Goal: Task Accomplishment & Management: Use online tool/utility

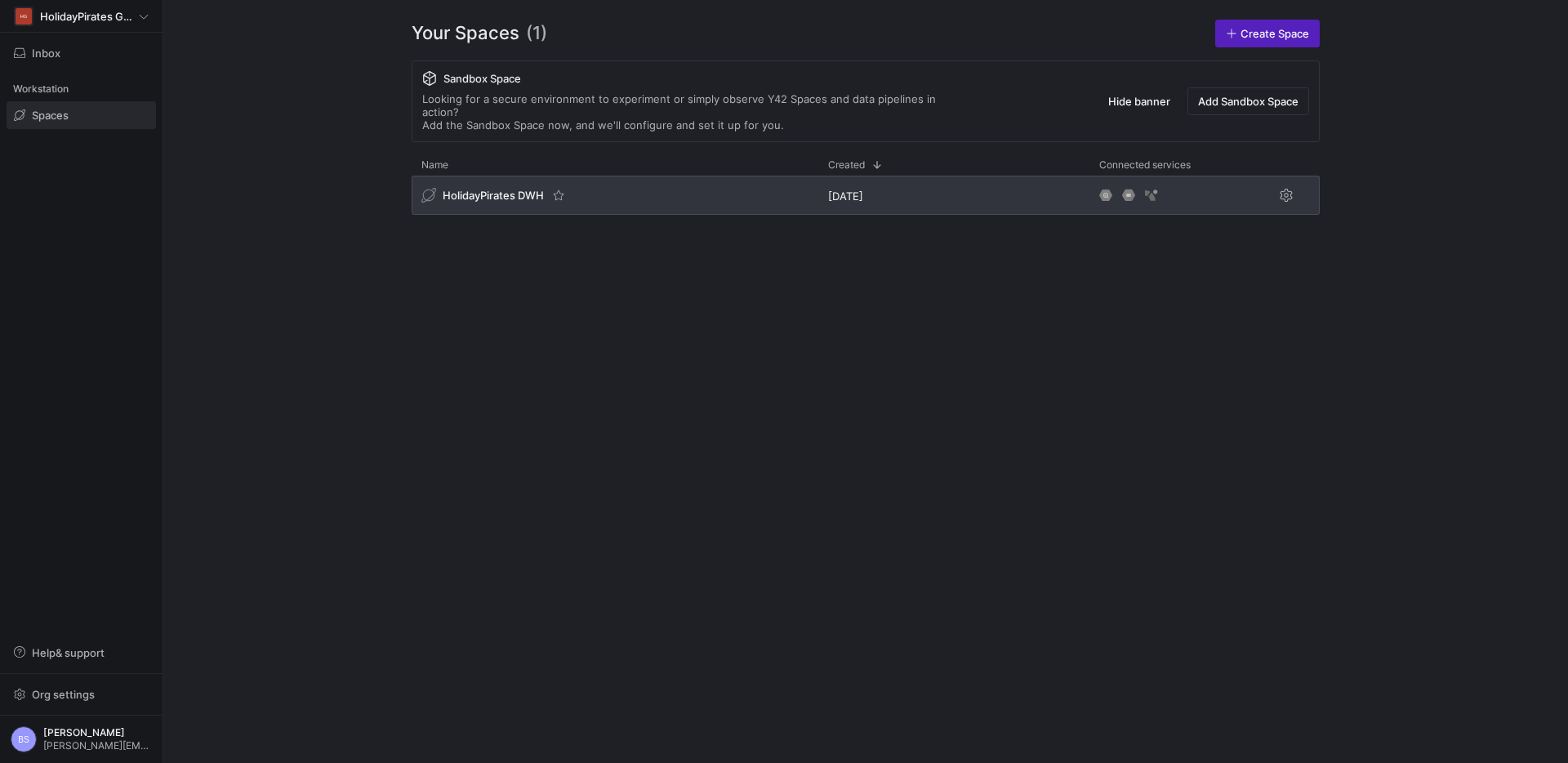
click at [514, 176] on div "HolidayPirates DWH" at bounding box center [615, 195] width 407 height 39
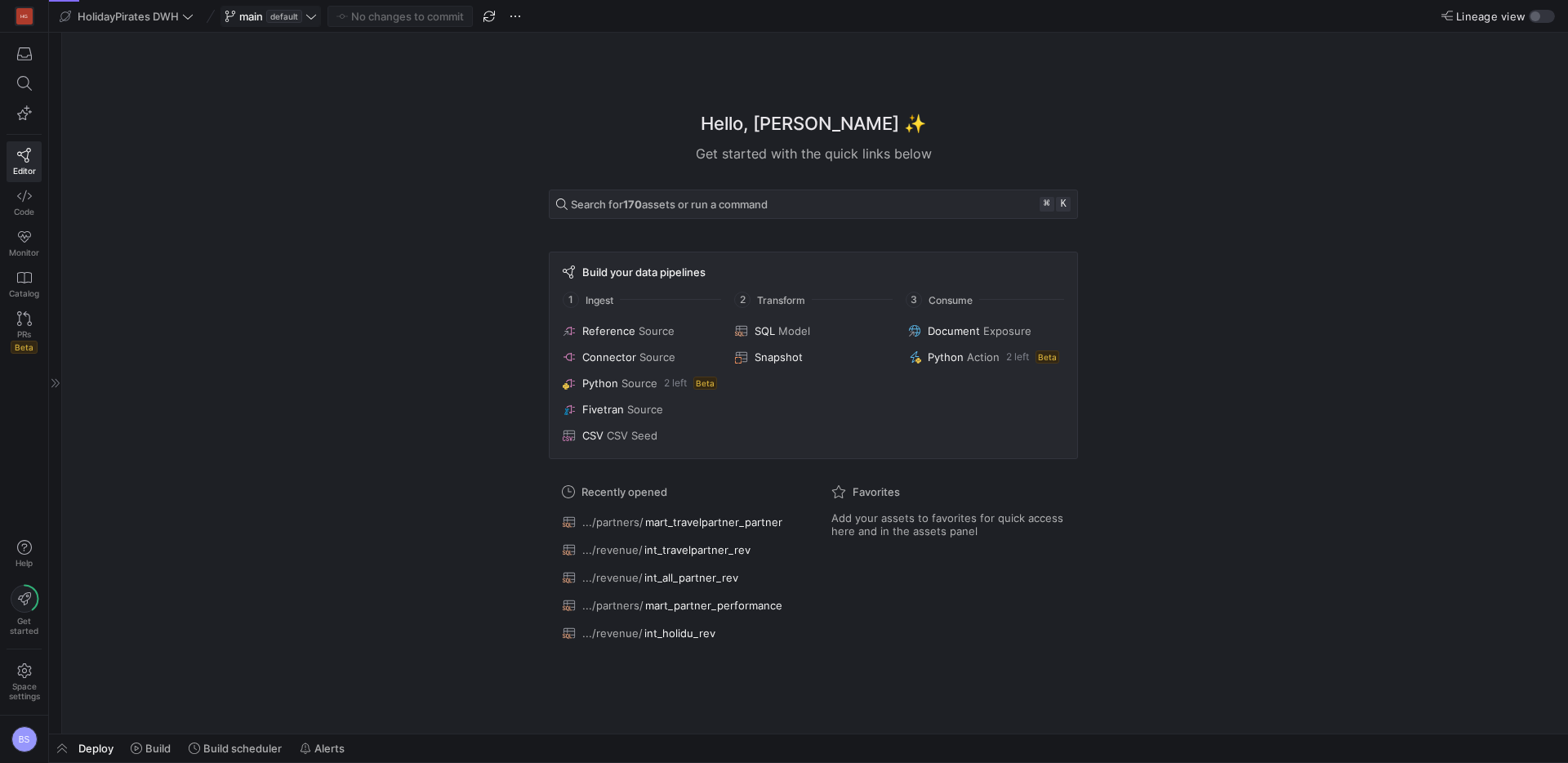
click at [265, 27] on button "main default" at bounding box center [271, 16] width 101 height 21
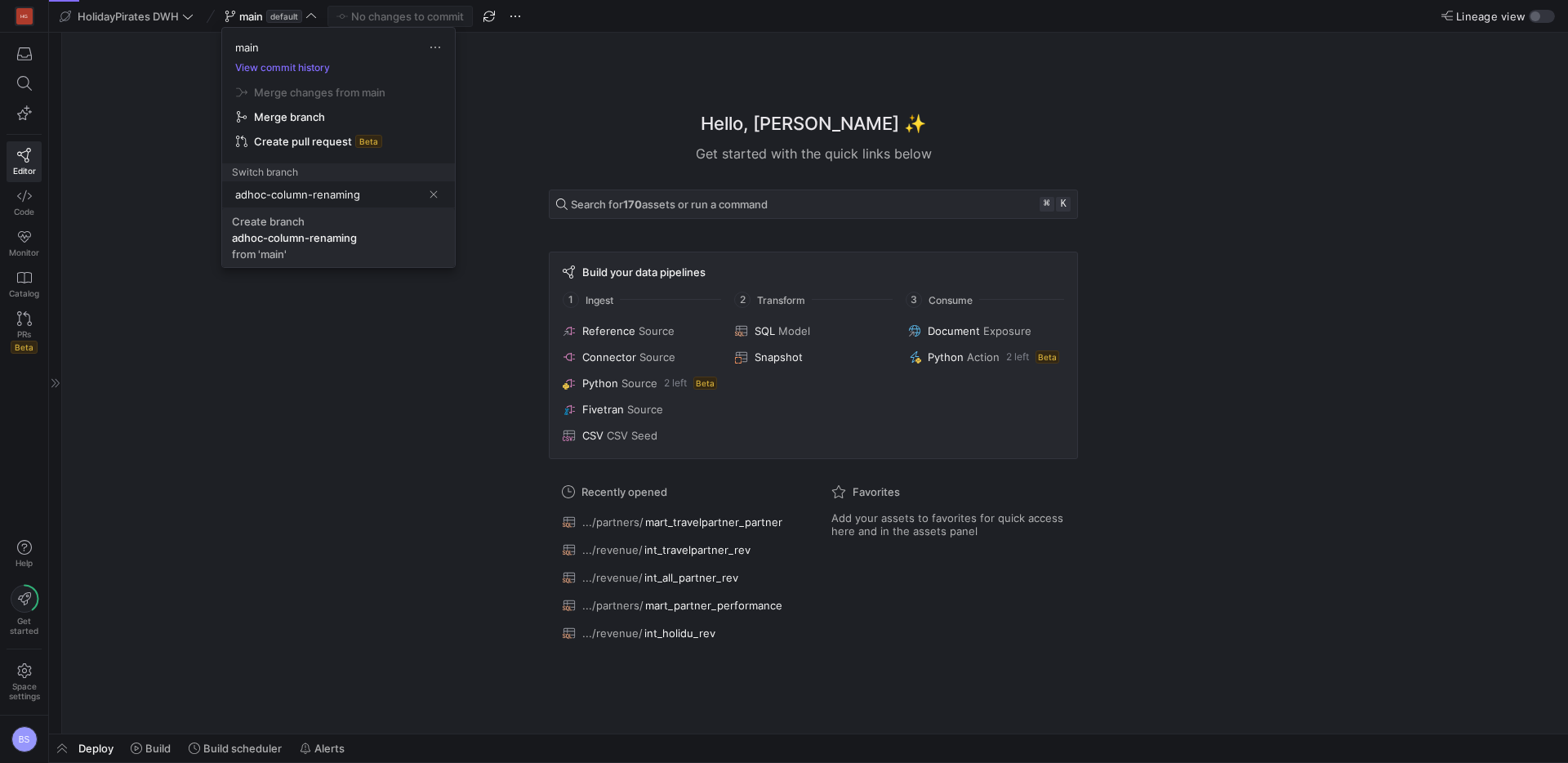
type input "adhoc-column-renaming"
click at [391, 240] on span "Create branch adhoc-column-renaming from 'main'" at bounding box center [338, 238] width 213 height 46
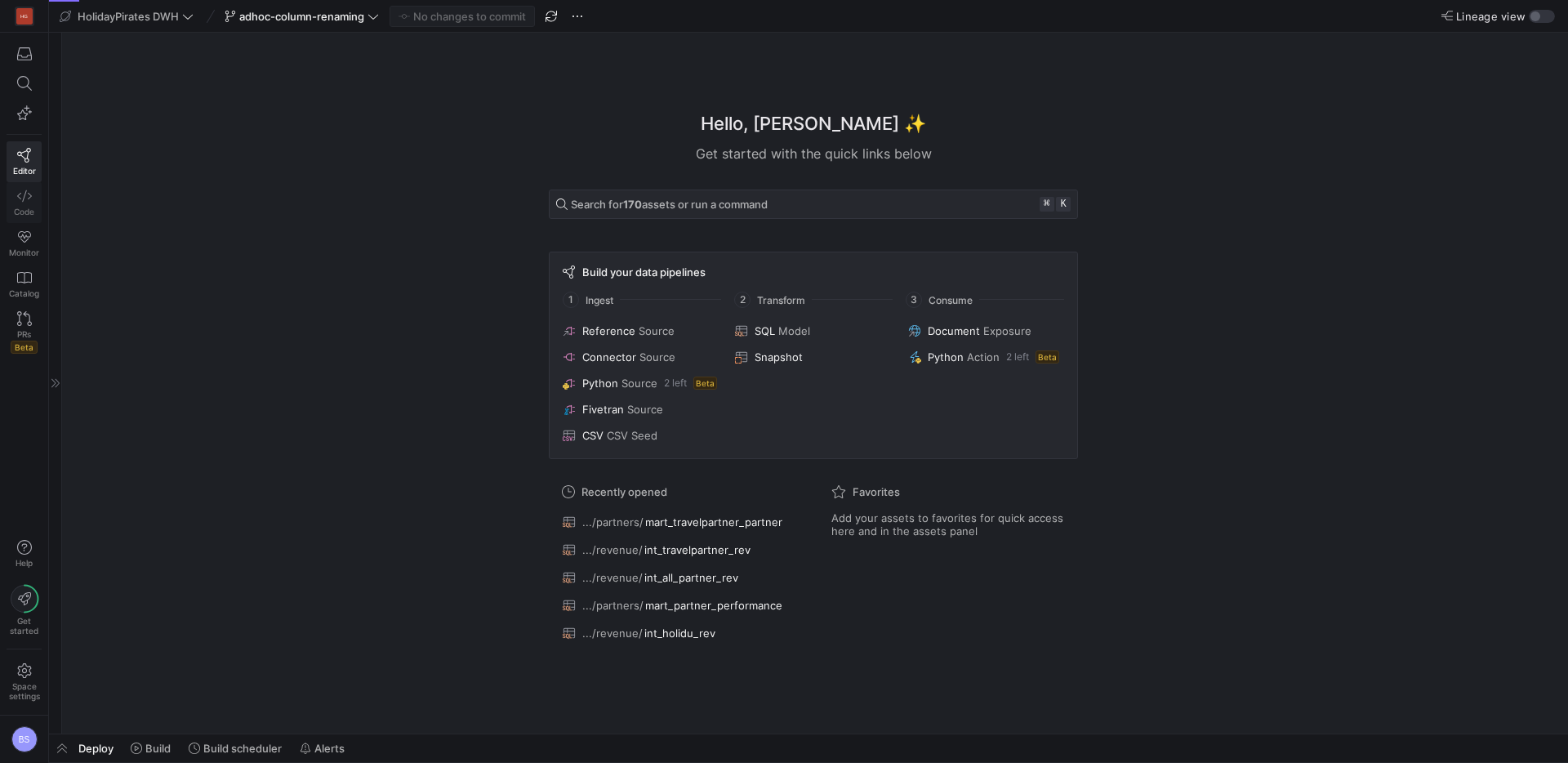
click at [23, 199] on icon at bounding box center [24, 196] width 14 height 11
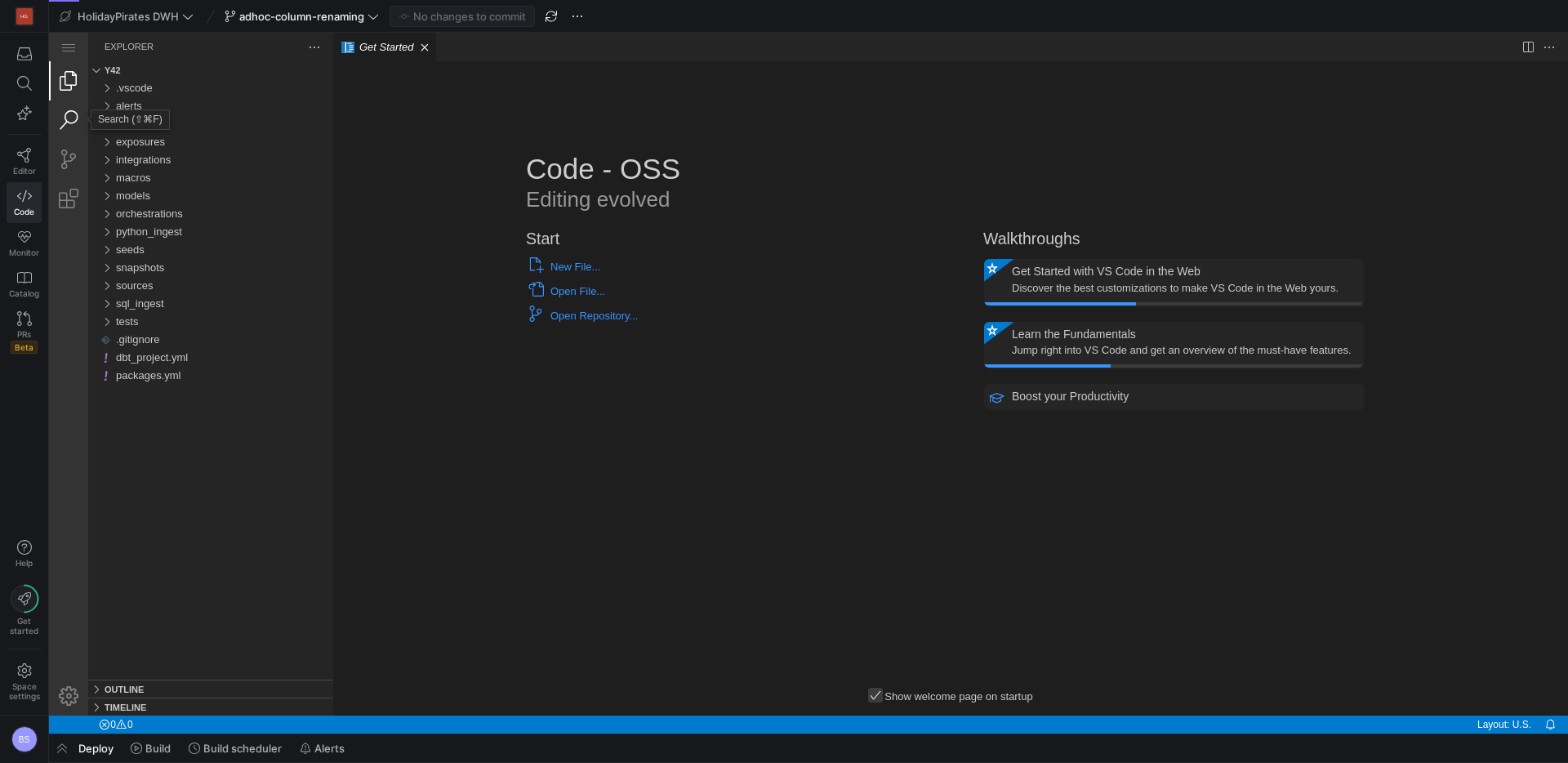
click at [73, 120] on link "Search (⇧⌘F)" at bounding box center [68, 120] width 39 height 39
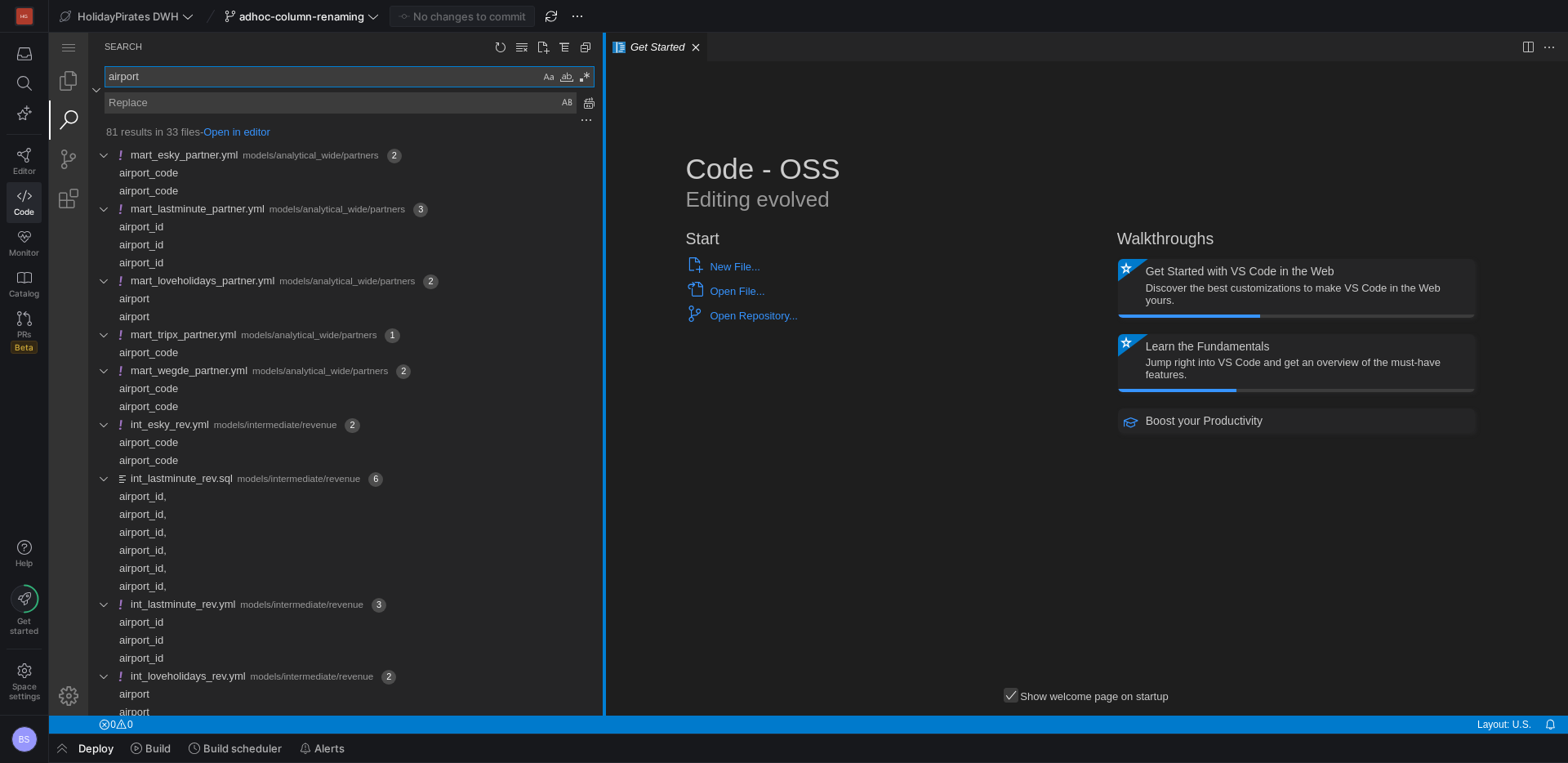
drag, startPoint x: 332, startPoint y: 166, endPoint x: 602, endPoint y: 181, distance: 270.4
click at [602, 181] on div at bounding box center [603, 373] width 3 height 683
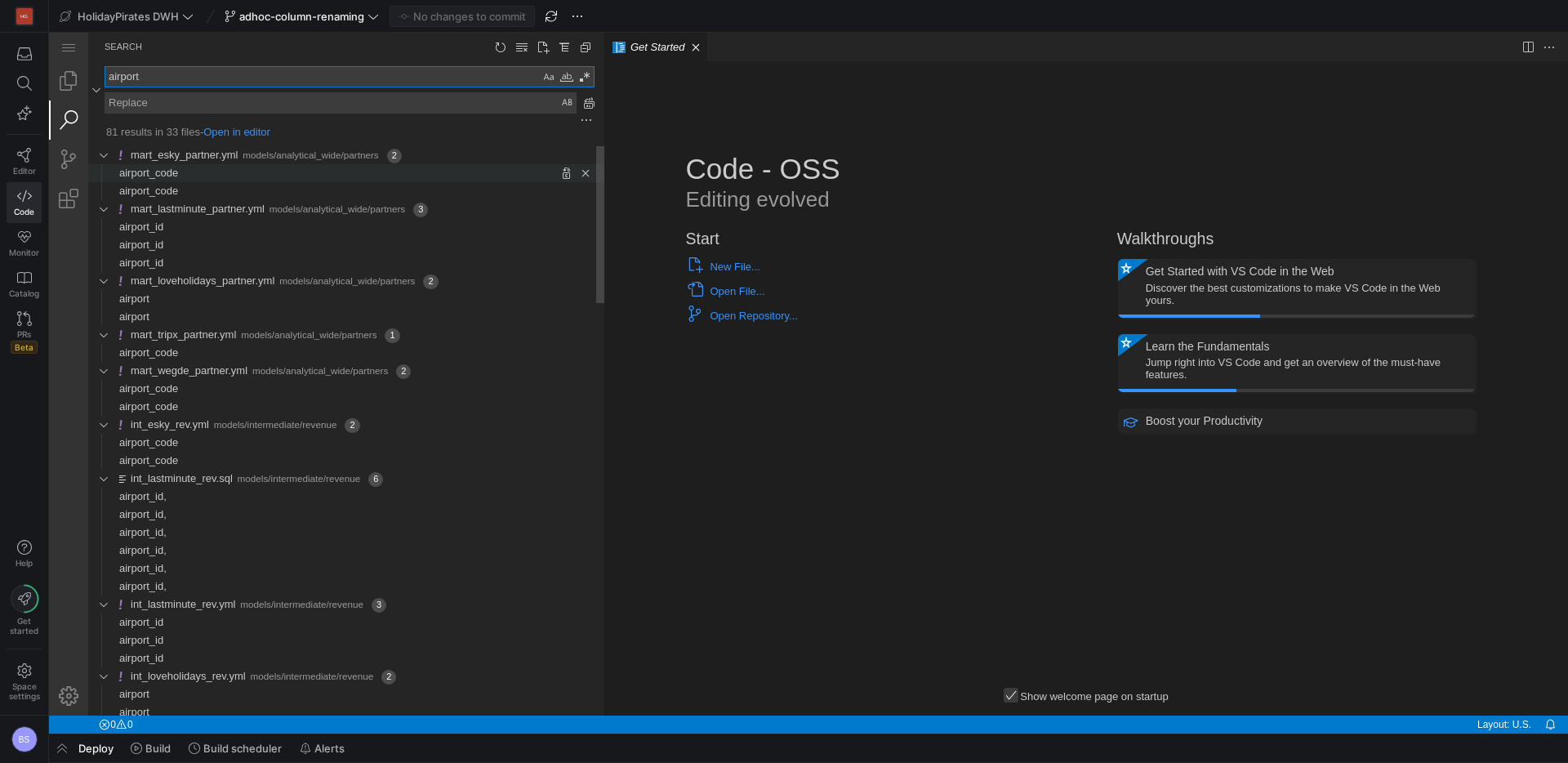
type textarea "airport"
click at [262, 175] on span "Found '' at column 26 in line 'airport_code'" at bounding box center [391, 173] width 427 height 18
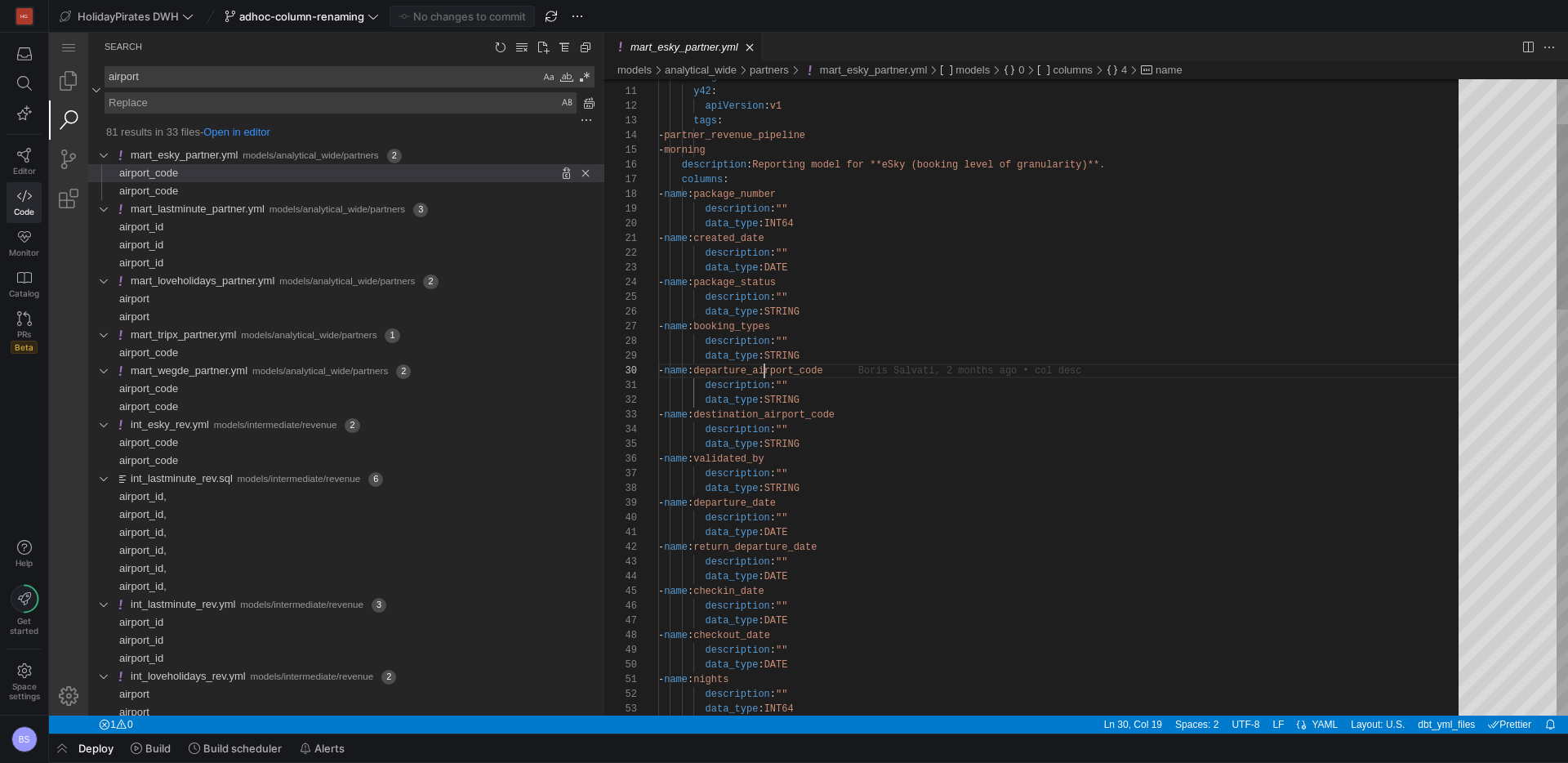
scroll to position [132, 212]
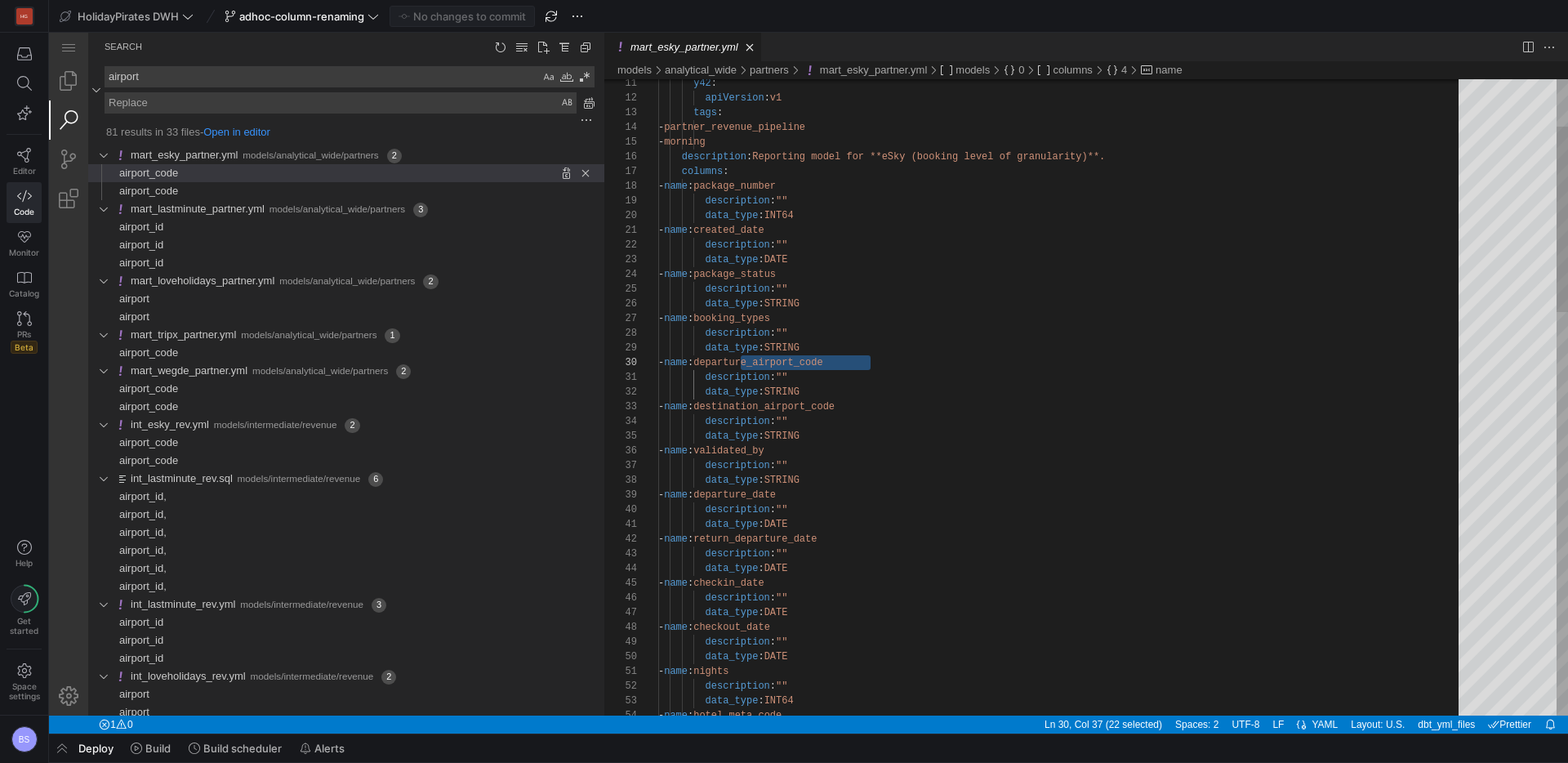
click at [777, 414] on div "description : """ at bounding box center [1064, 421] width 812 height 14
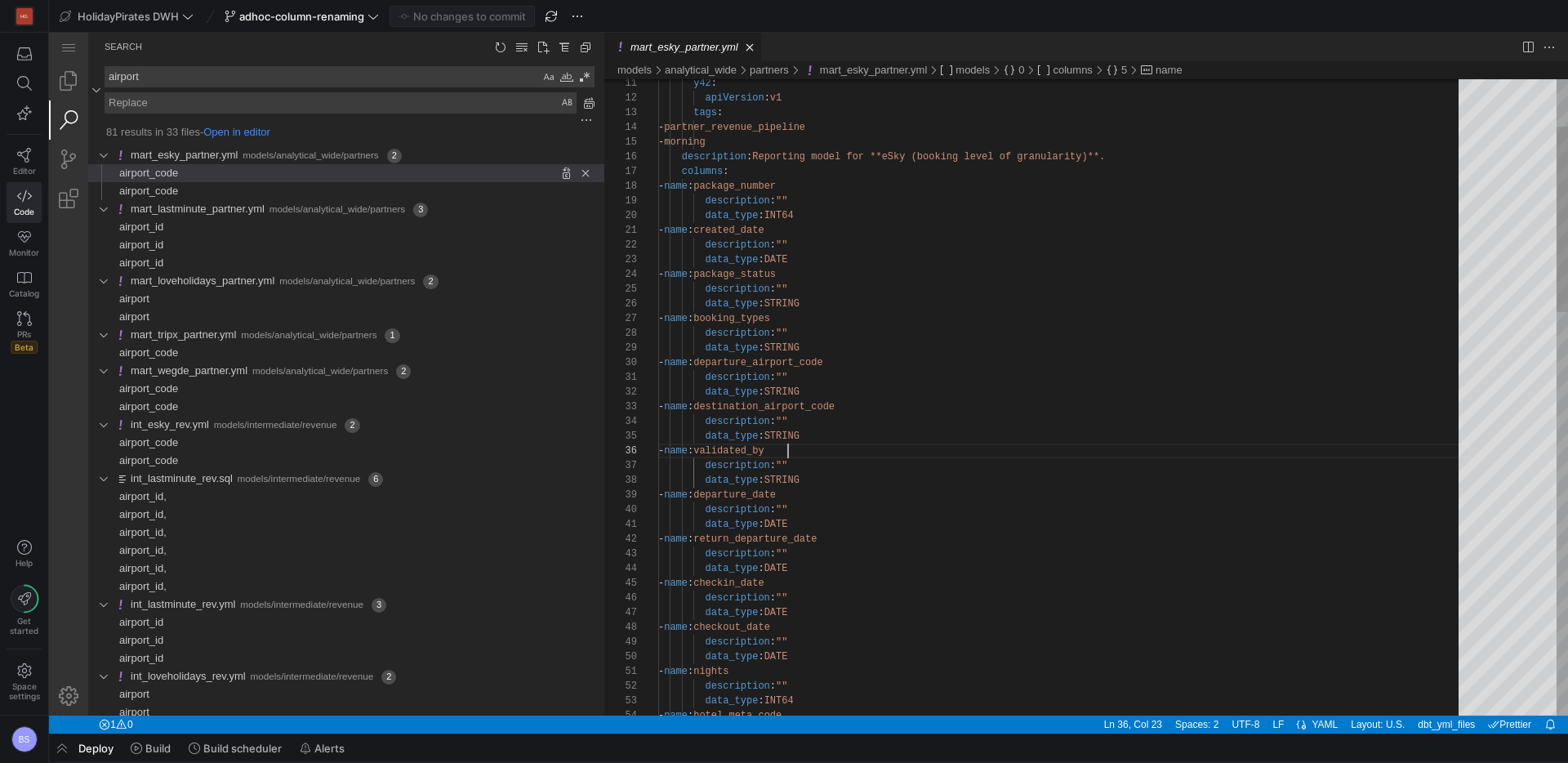
scroll to position [73, 154]
drag, startPoint x: 835, startPoint y: 544, endPoint x: 781, endPoint y: 542, distance: 54.0
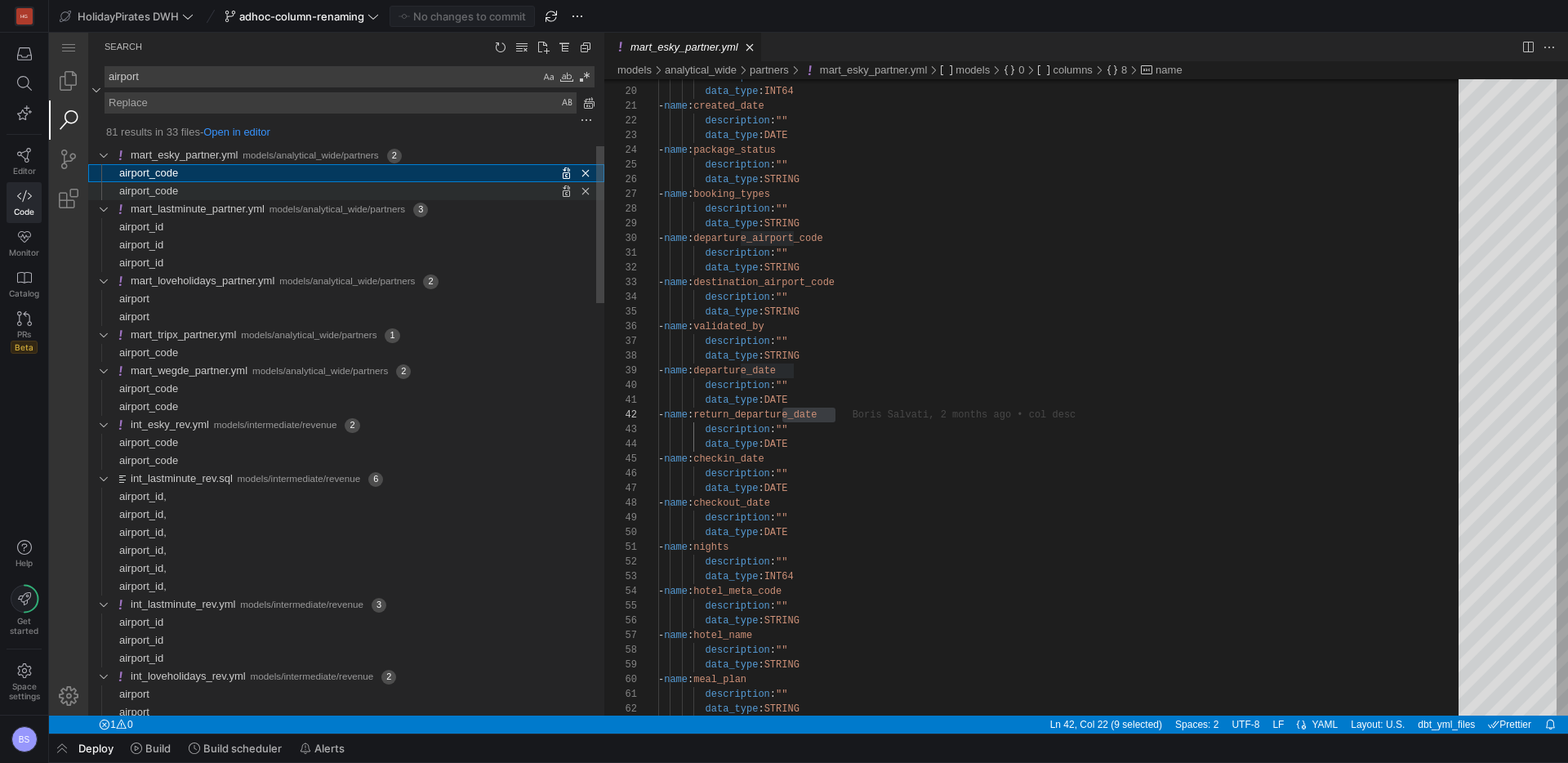
click at [248, 189] on span "Found '' at column 28 in line 'airport_code'" at bounding box center [391, 191] width 427 height 18
type textarea "description: "" data_type: STRING - name: destination_airport_code description:…"
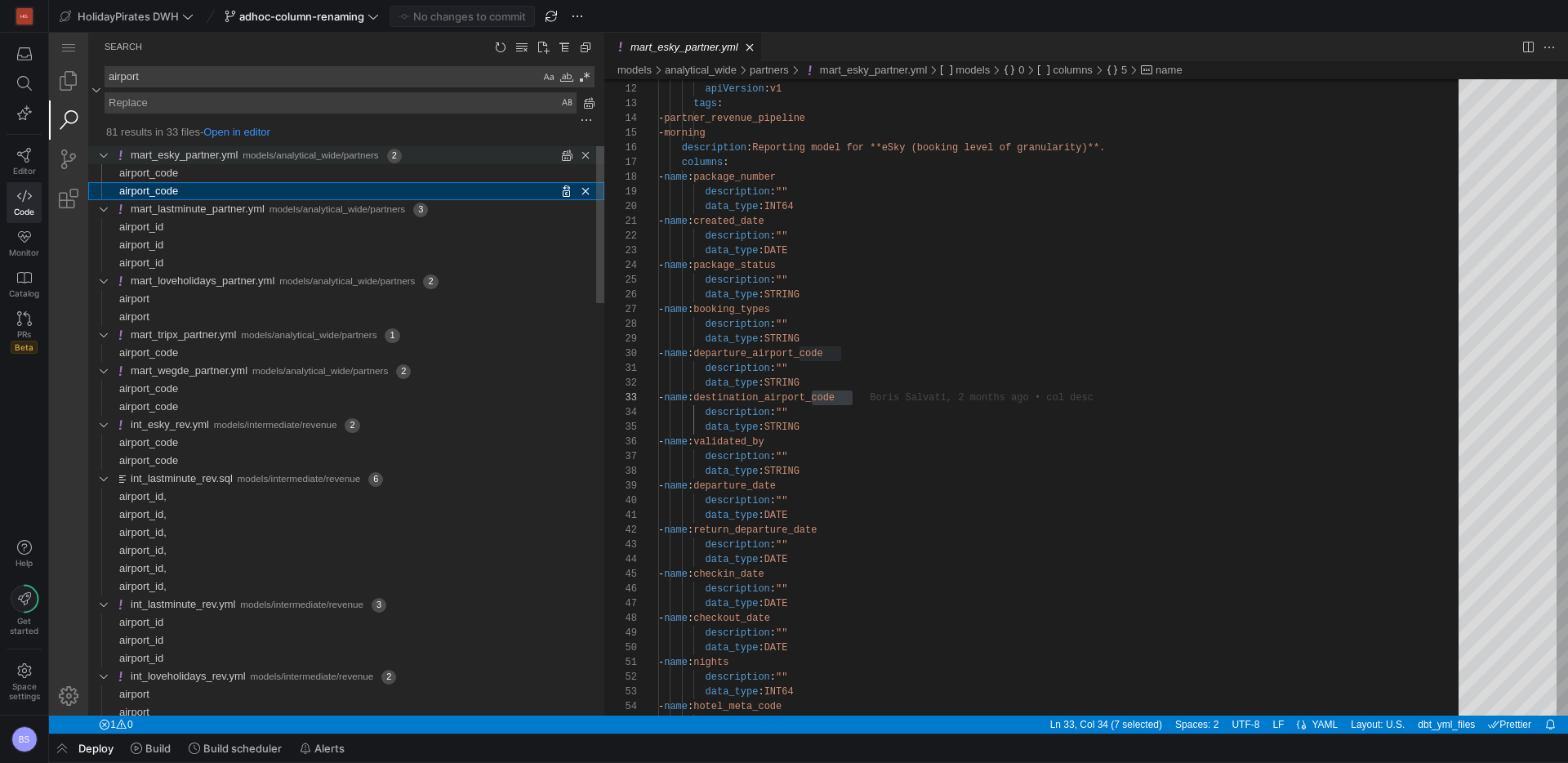
click at [99, 154] on div "2 matches in file mart_esky_partner.yml of folder models/analytical_wide/partne…" at bounding box center [103, 155] width 25 height 18
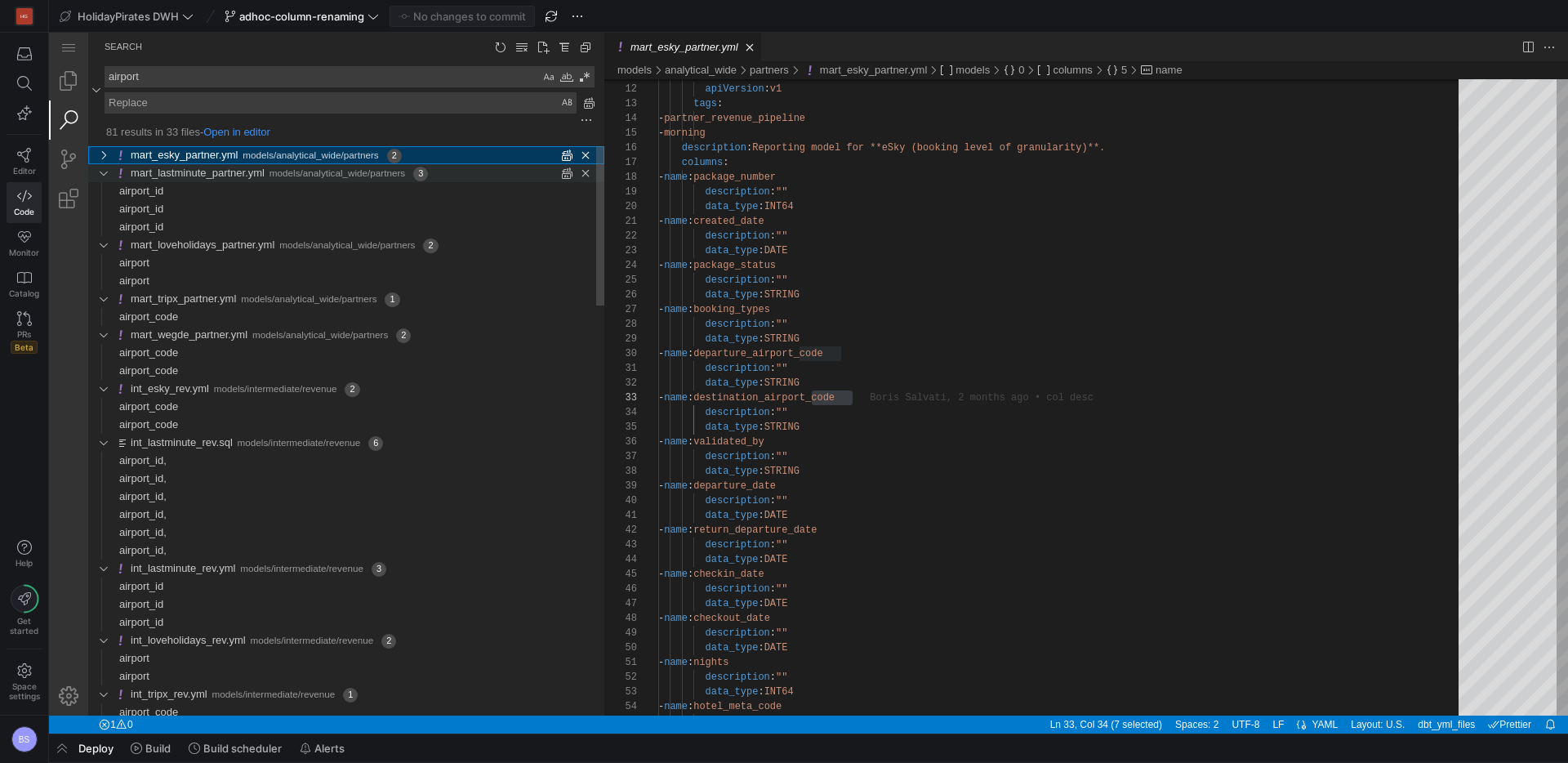
click at [105, 168] on div "3 matches in file mart_lastminute_partner.yml of folder models/analytical_wide/…" at bounding box center [103, 173] width 25 height 18
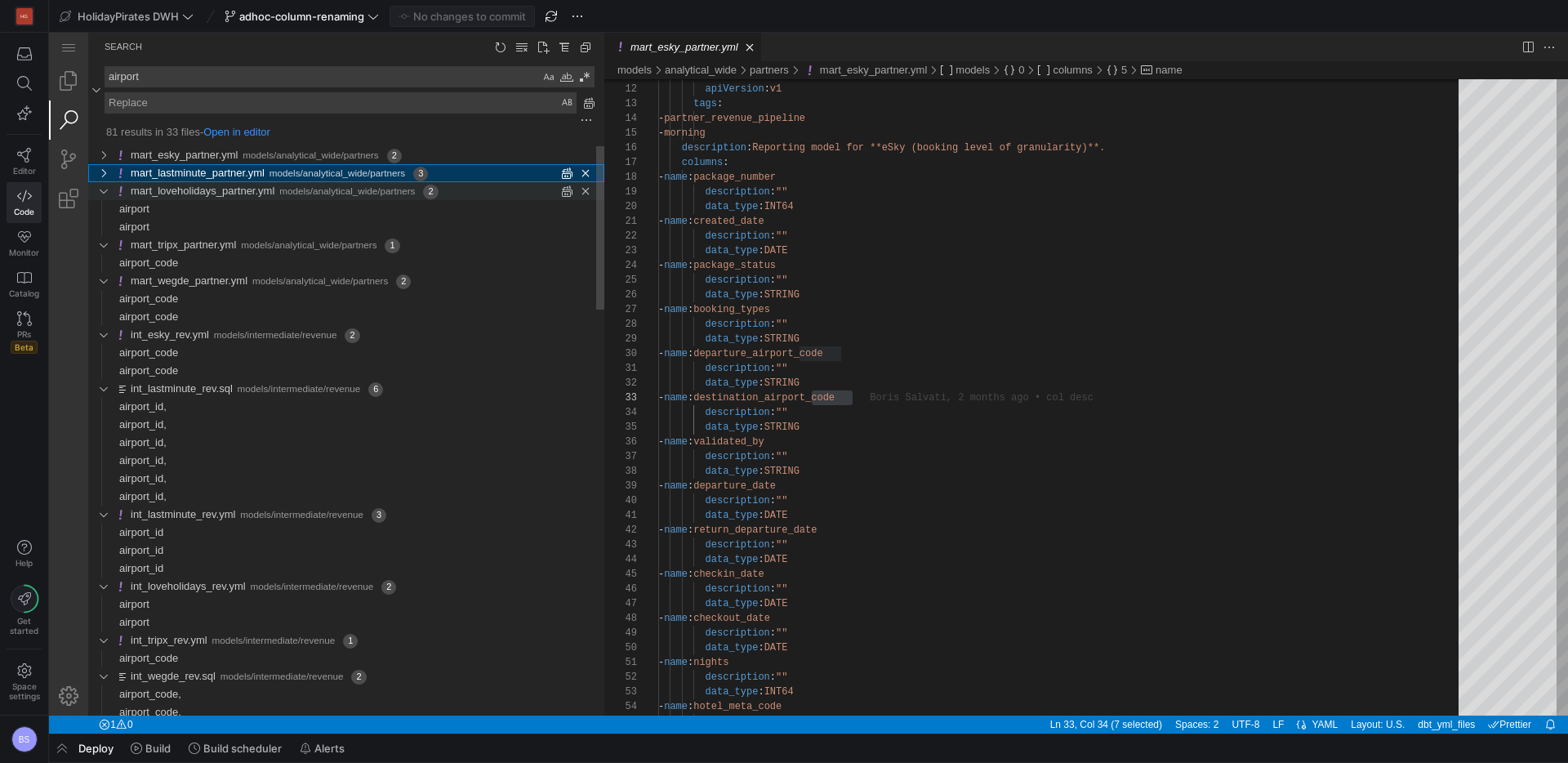
click at [104, 192] on div "2 matches in file mart_loveholidays_partner.yml of folder models/analytical_wid…" at bounding box center [103, 191] width 25 height 18
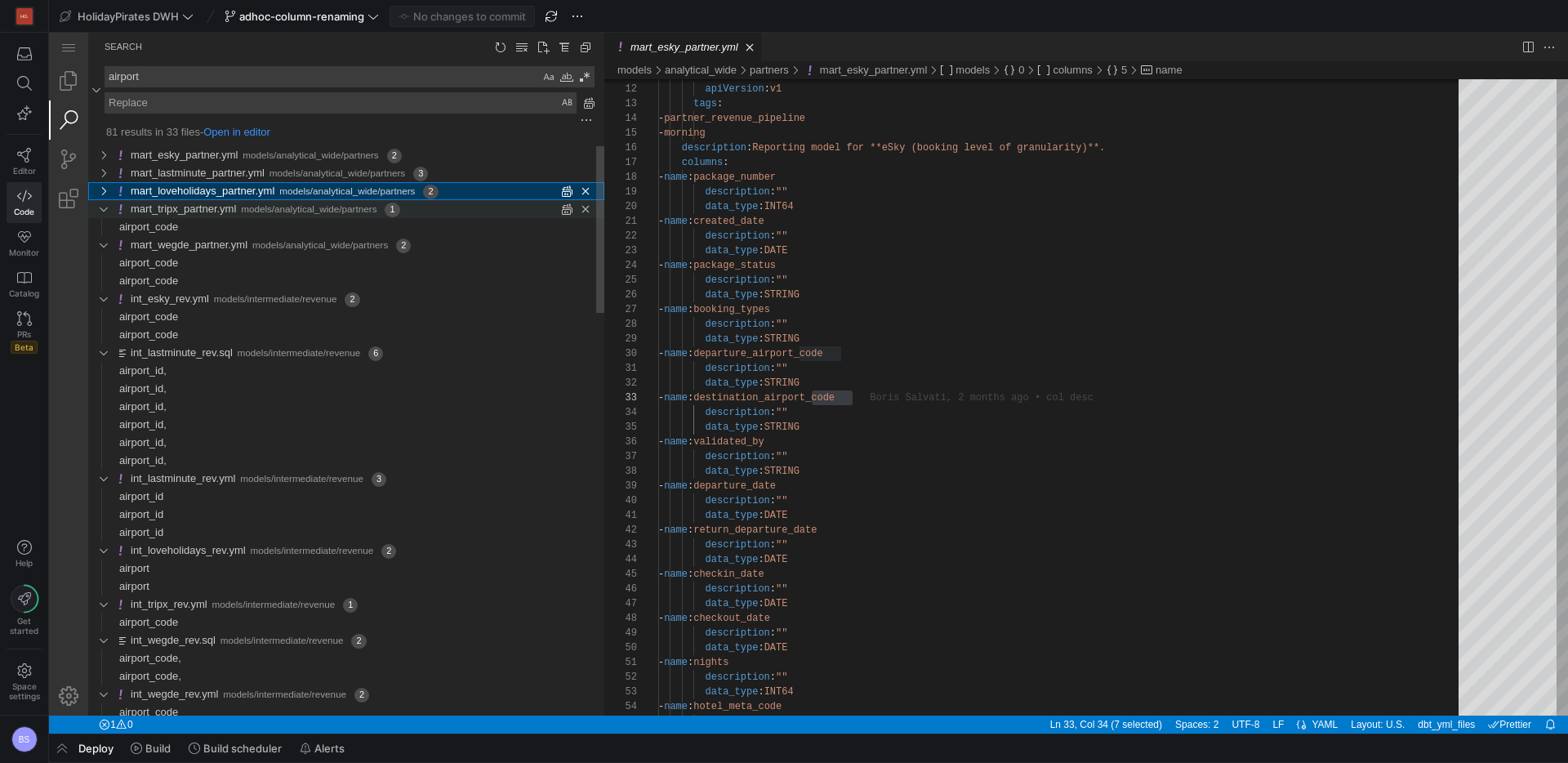
click at [104, 211] on div "1 matches in file mart_tripx_partner.yml of folder models/analytical_wide/partn…" at bounding box center [103, 209] width 25 height 18
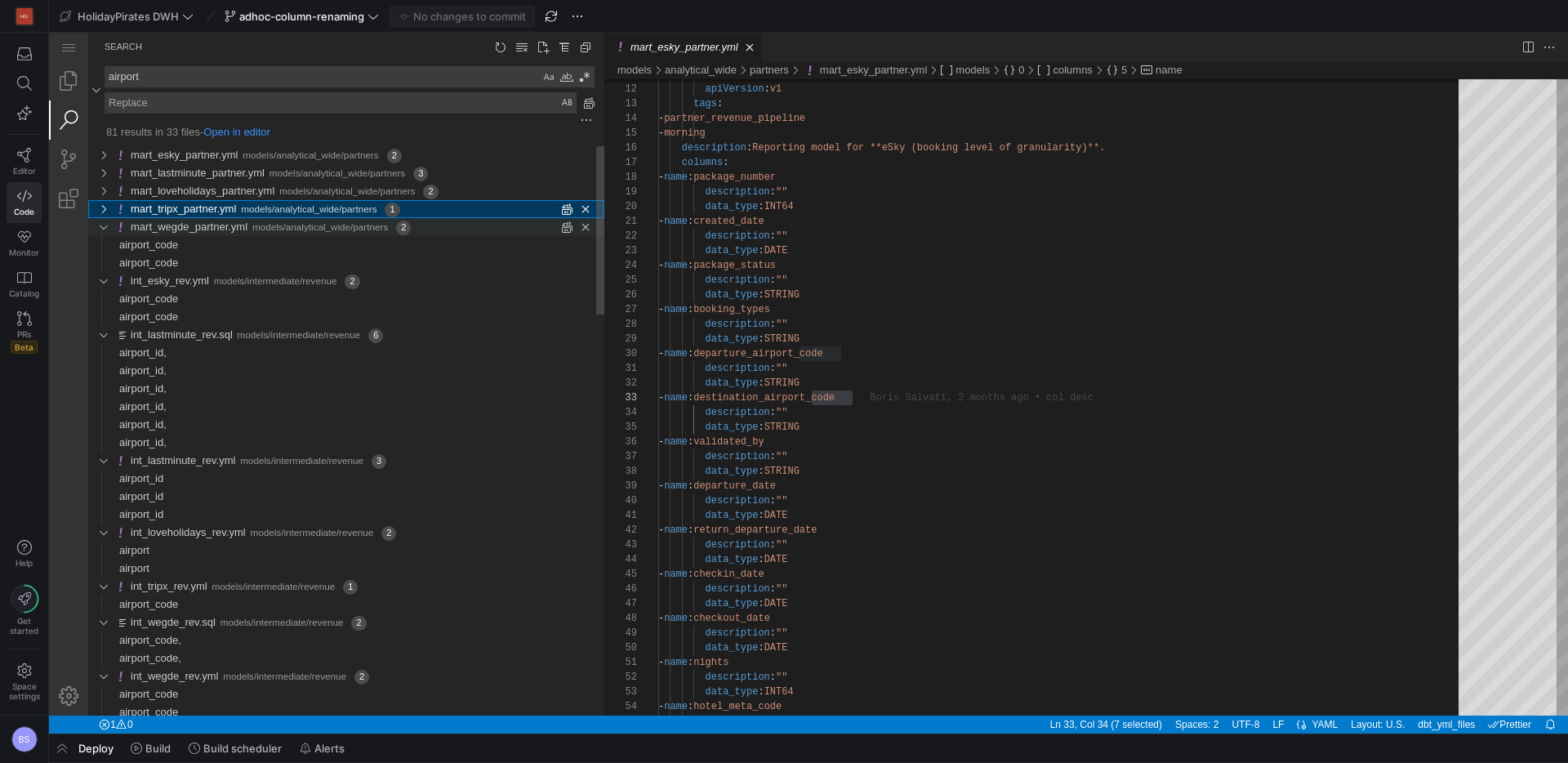
click at [109, 226] on div "2 matches in file mart_wegde_partner.yml of folder models/analytical_wide/partn…" at bounding box center [103, 227] width 25 height 18
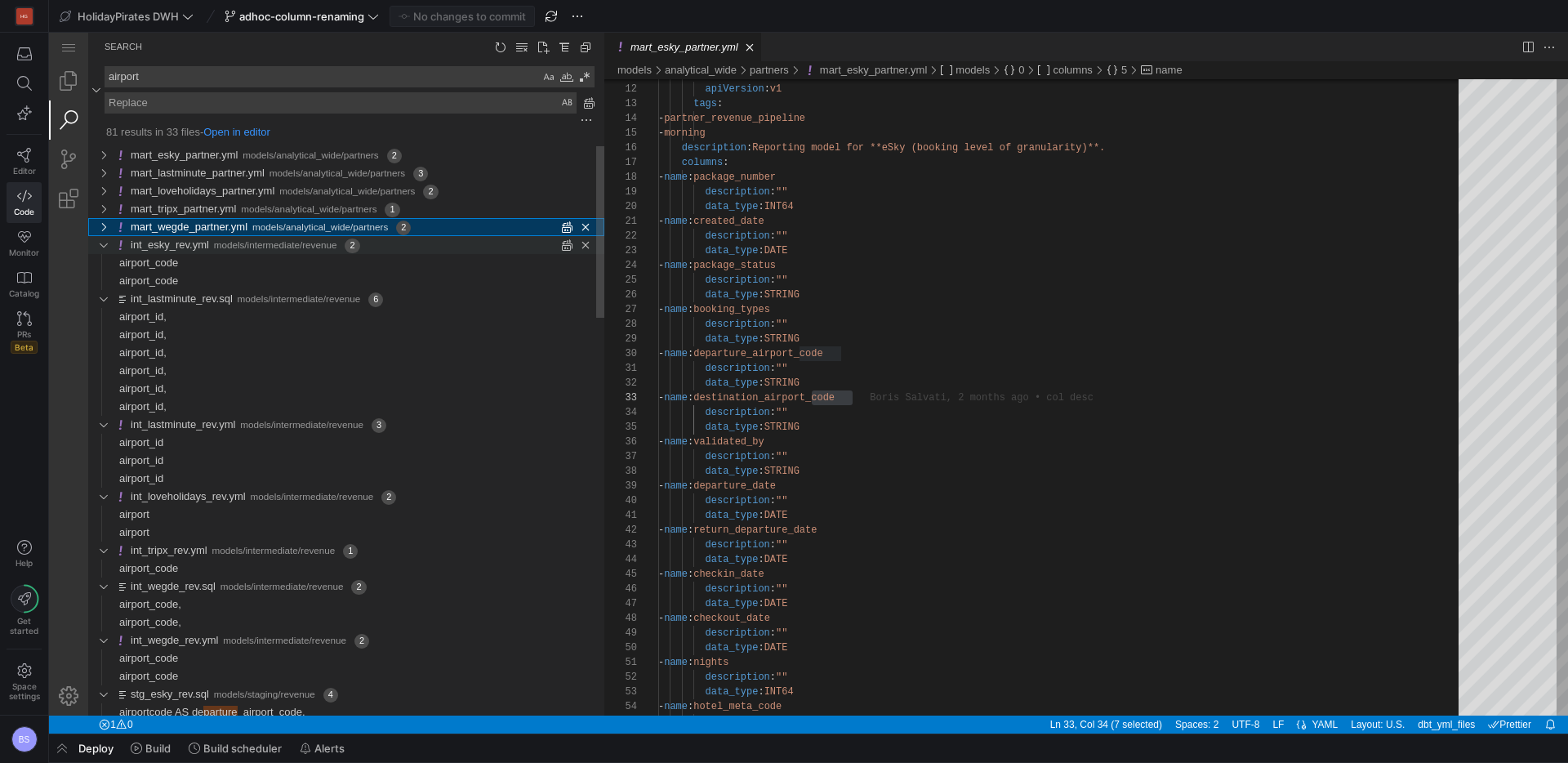
click at [104, 241] on div "2 matches in file int_esky_rev.yml of folder models/intermediate/revenue, Searc…" at bounding box center [103, 244] width 25 height 18
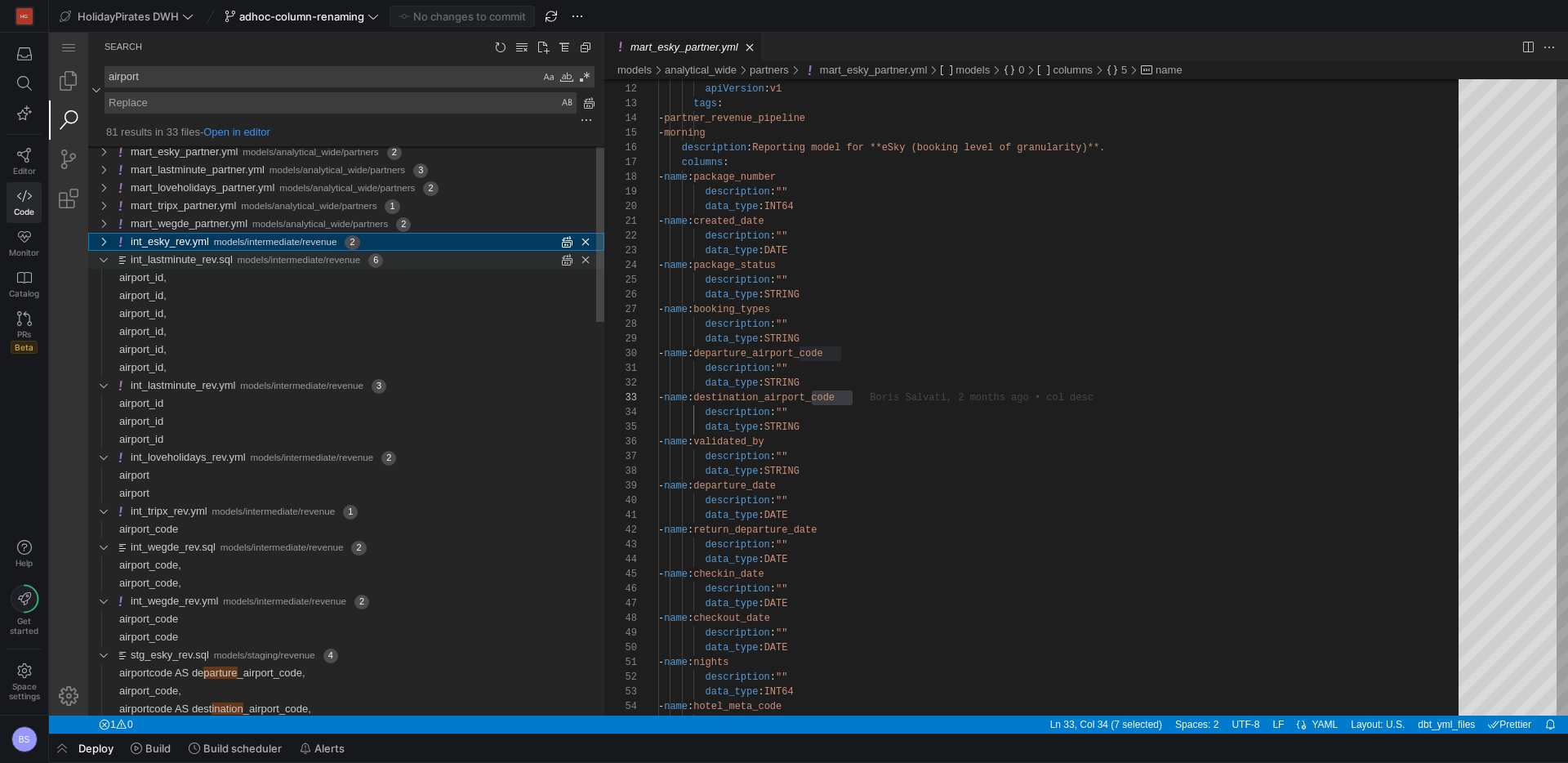
click at [106, 255] on div "6 matches in file int_lastminute_rev.sql of folder models/intermediate/revenue,…" at bounding box center [103, 259] width 25 height 18
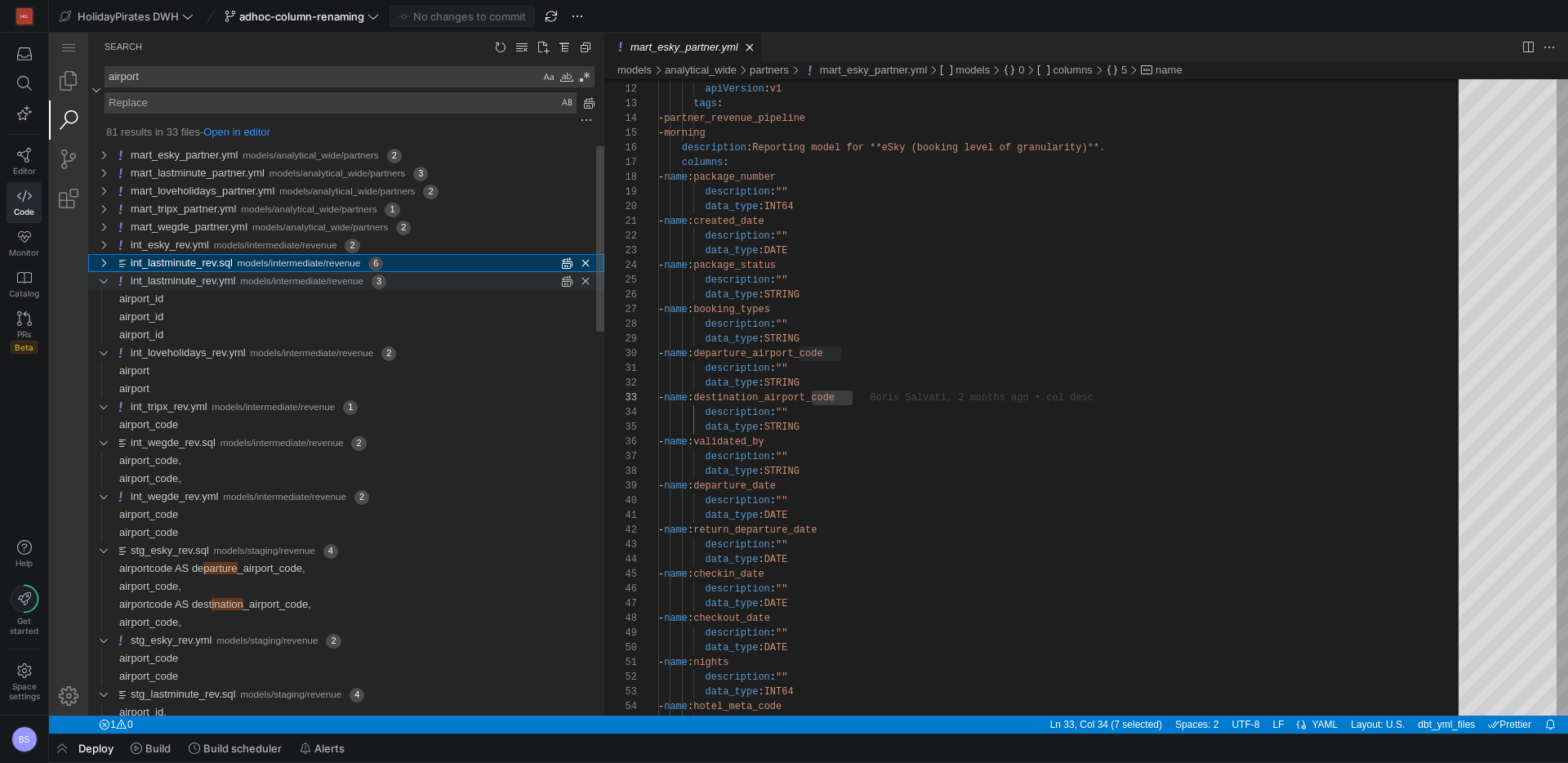
click at [106, 279] on div "3 matches in file int_lastminute_rev.yml of folder models/intermediate/revenue,…" at bounding box center [103, 280] width 25 height 18
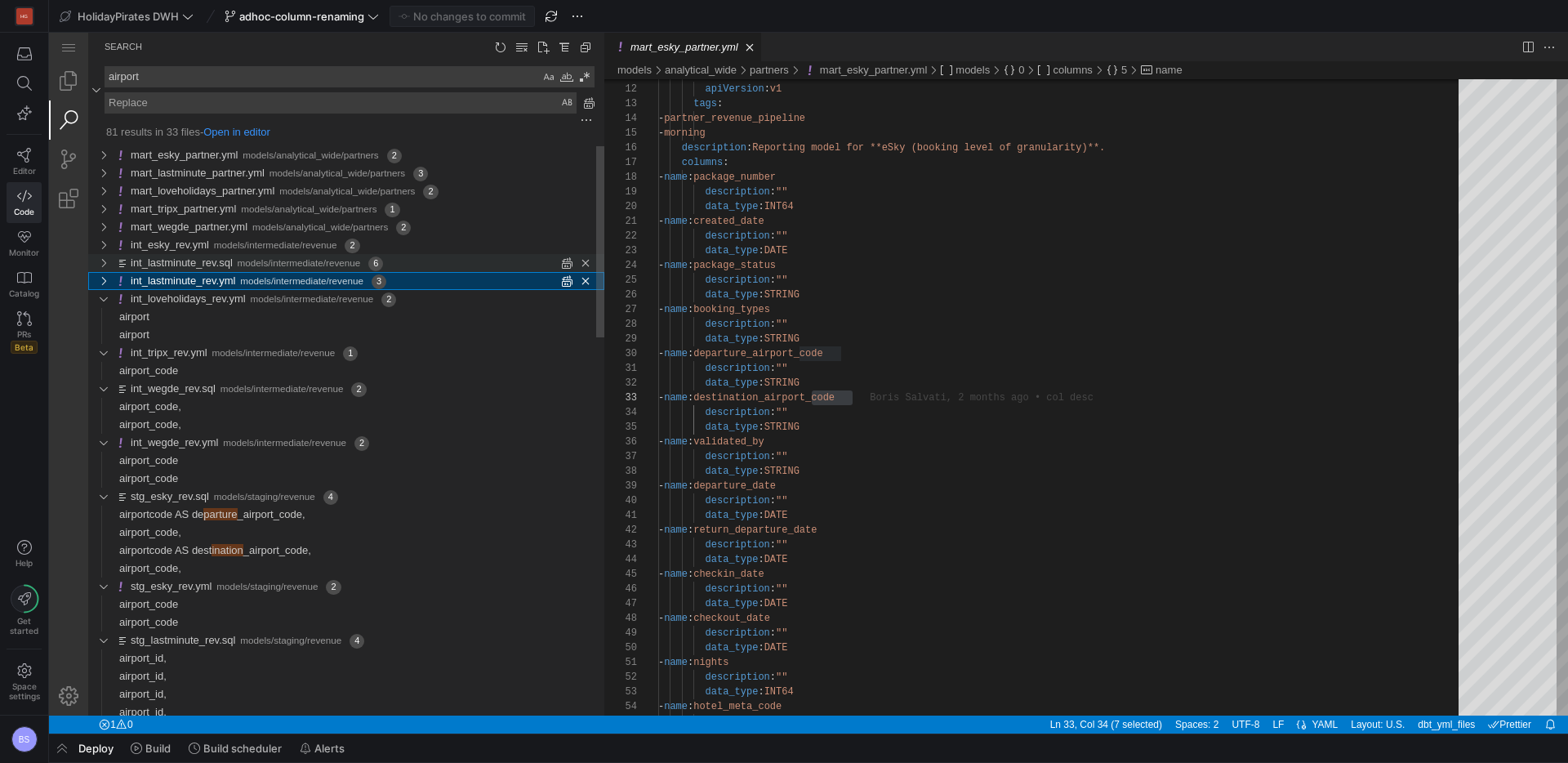
click at [252, 265] on span "models/intermediate/revenue" at bounding box center [299, 262] width 124 height 10
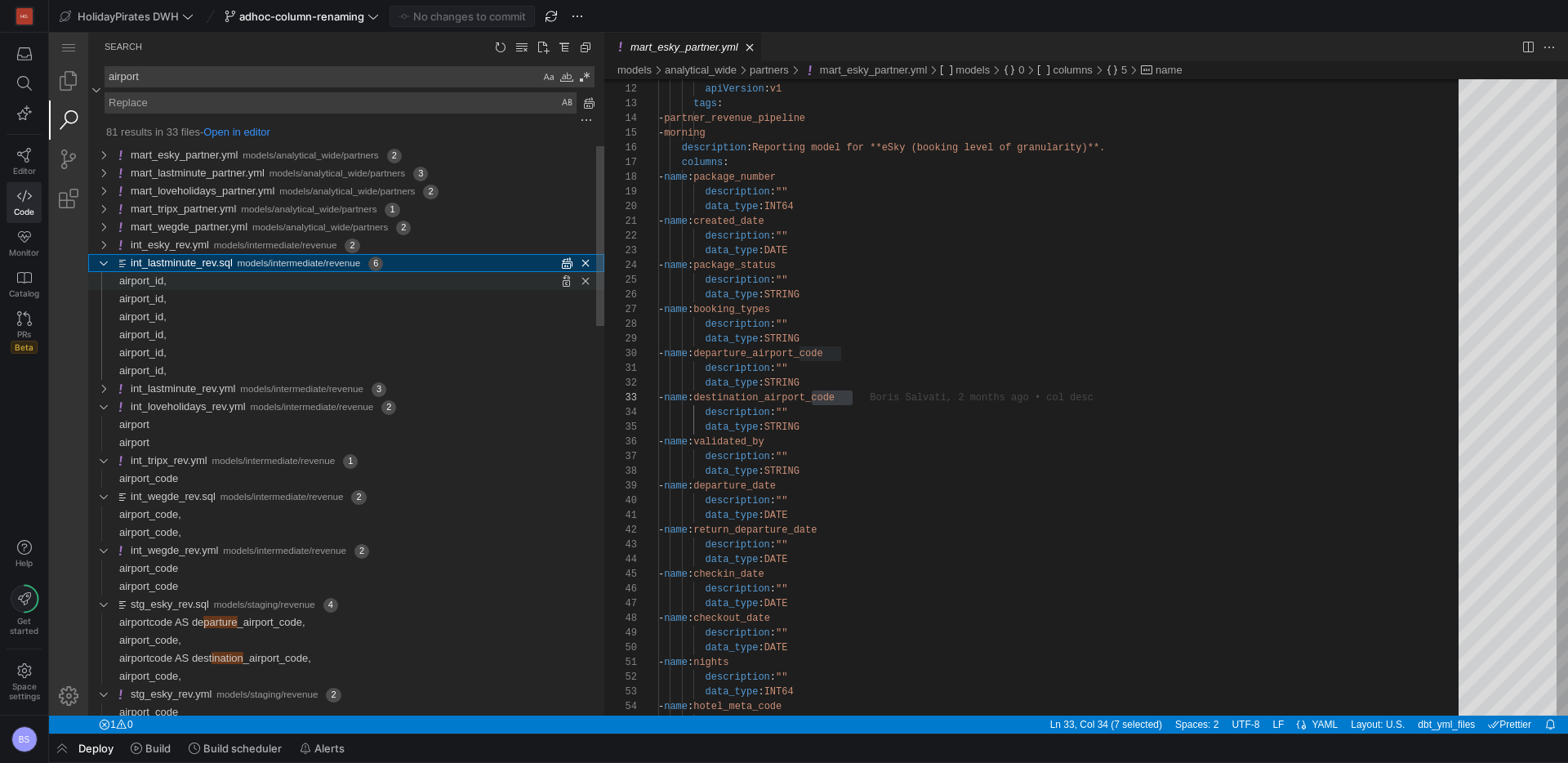
click at [176, 279] on span "Found '' at column 25 in line 'airport_id,'" at bounding box center [385, 280] width 438 height 18
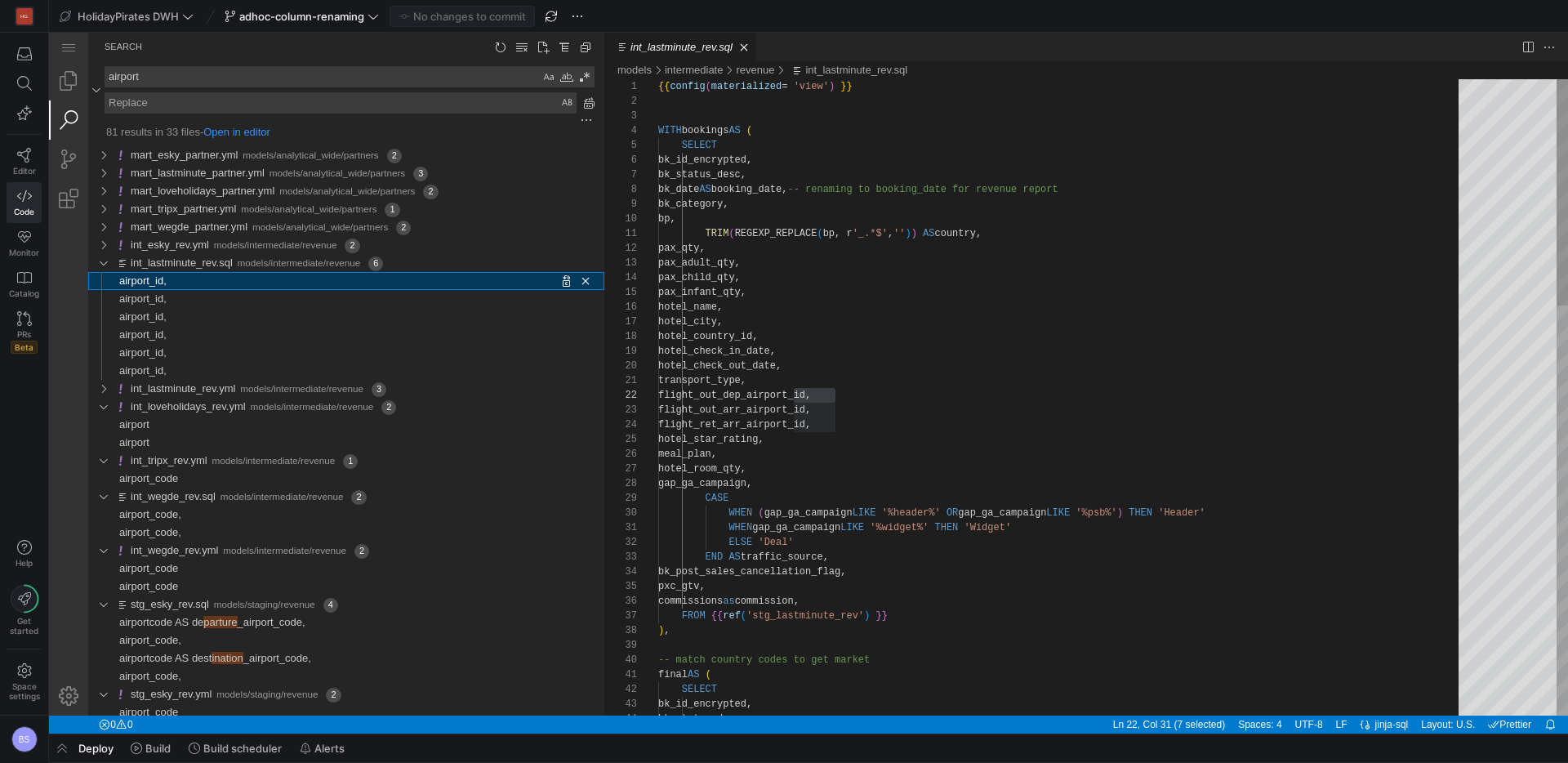
scroll to position [147, 178]
click at [103, 264] on div "6 matches in file int_lastminute_rev.sql of folder models/intermediate/revenue,…" at bounding box center [103, 262] width 25 height 18
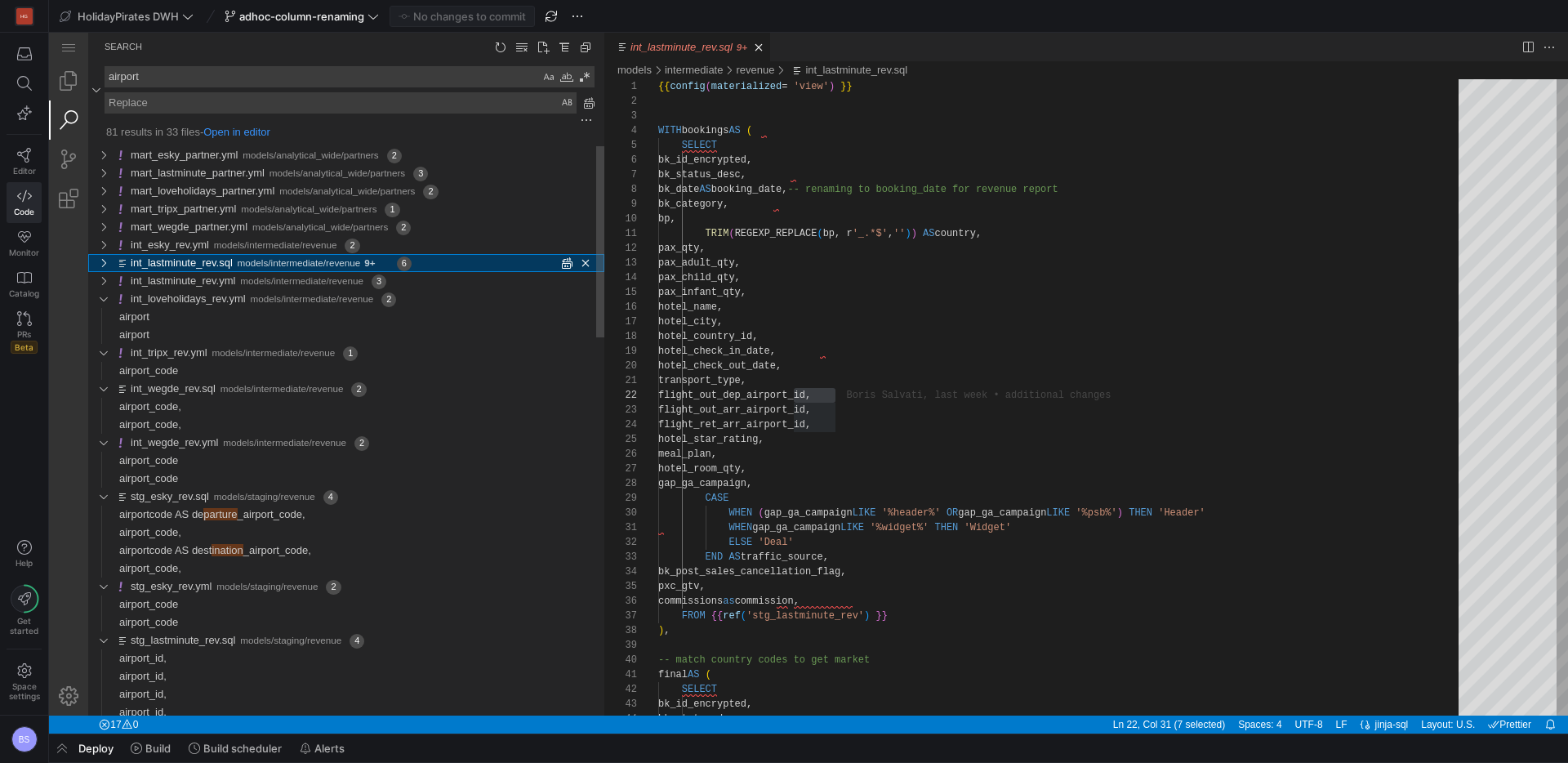
click at [108, 263] on div "6 matches in file int_lastminute_rev.sql of folder models/intermediate/revenue,…" at bounding box center [103, 262] width 25 height 18
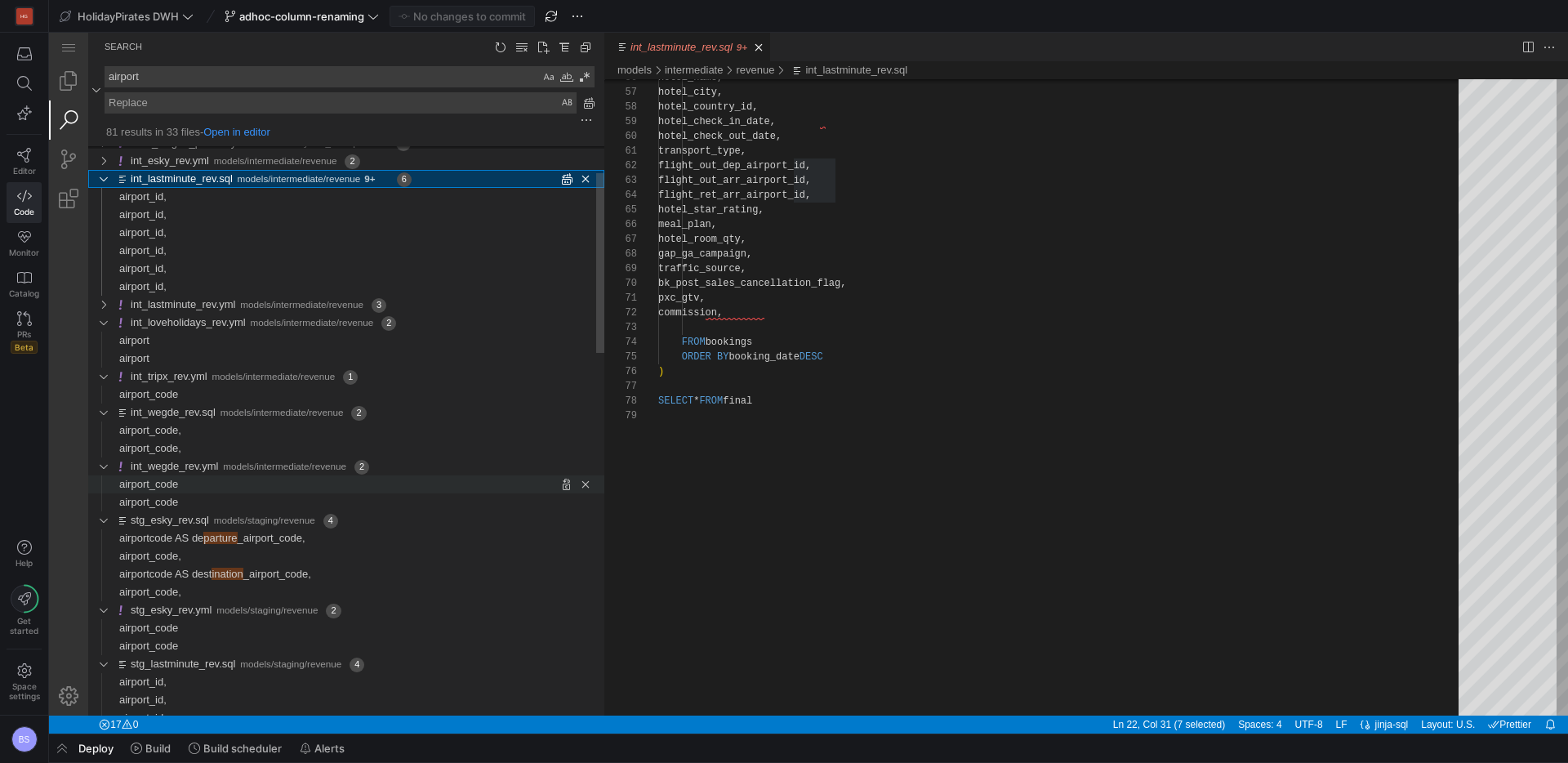
click at [187, 486] on span "Found '' at column 26 in line 'airport_code'" at bounding box center [391, 484] width 427 height 18
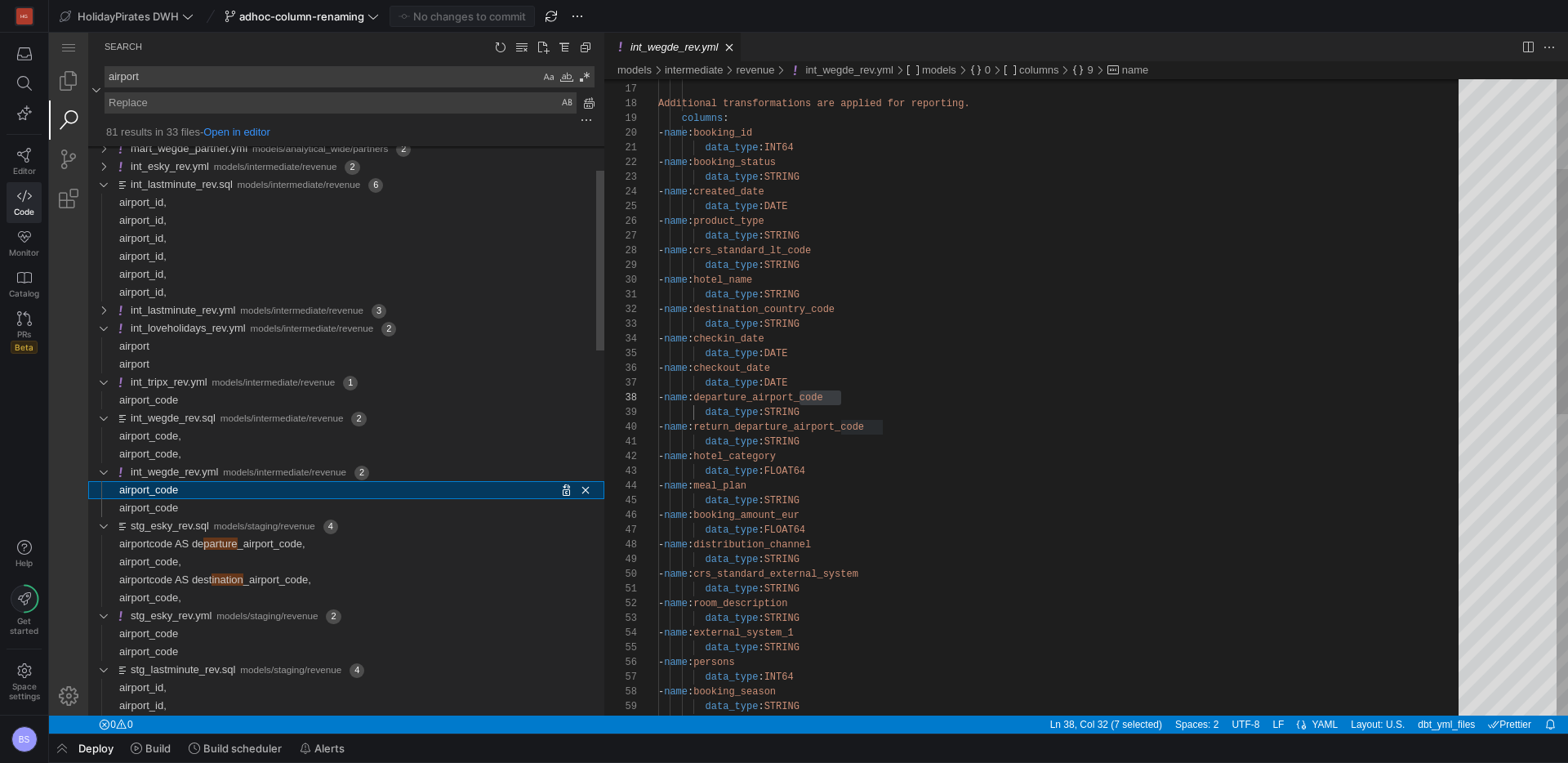
scroll to position [147, 183]
click at [192, 438] on span "Found '' at column 20 in line 'airport_code,'" at bounding box center [392, 436] width 423 height 18
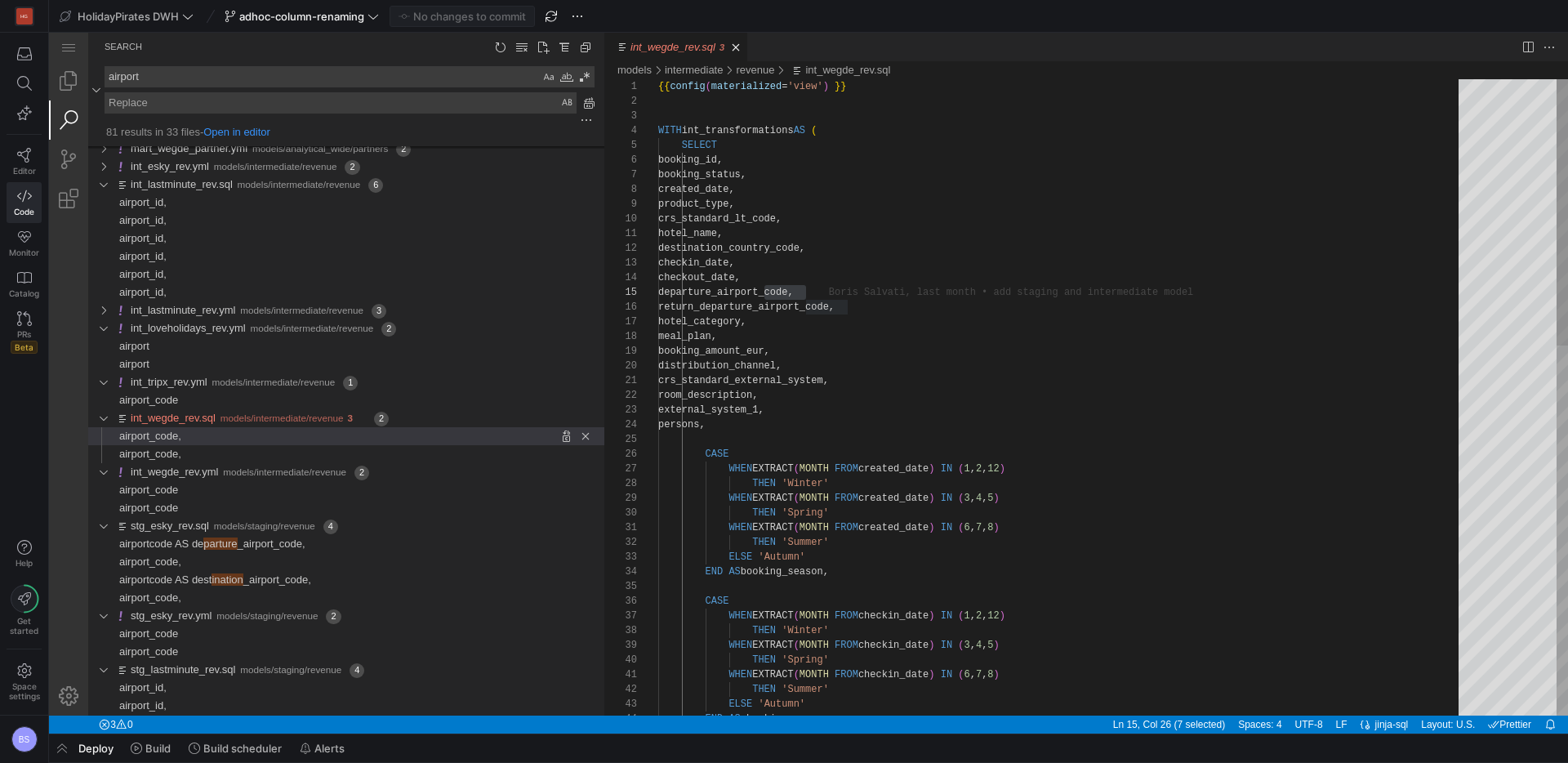
scroll to position [59, 178]
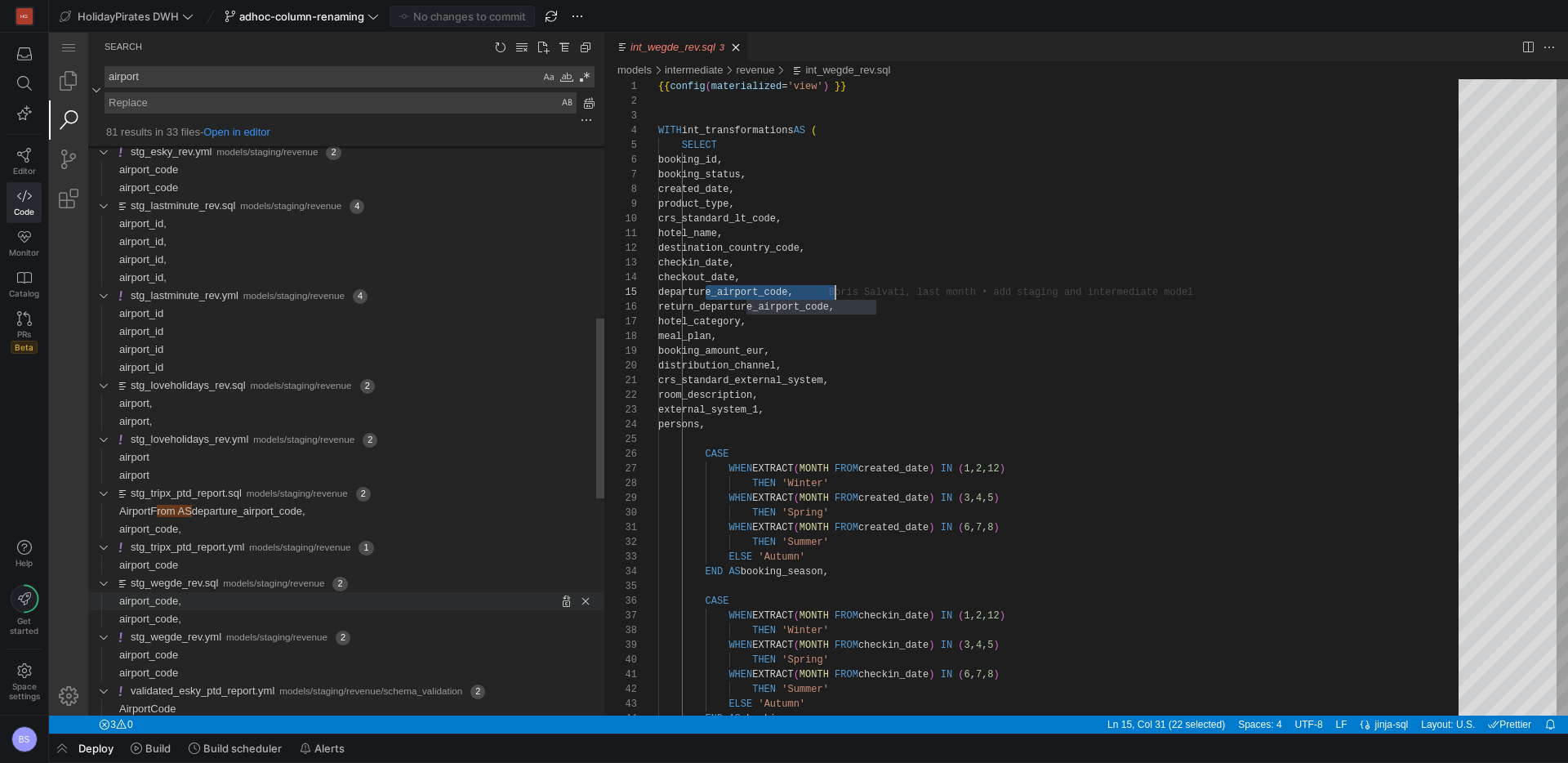
click at [170, 604] on span "airport_code," at bounding box center [150, 601] width 62 height 12
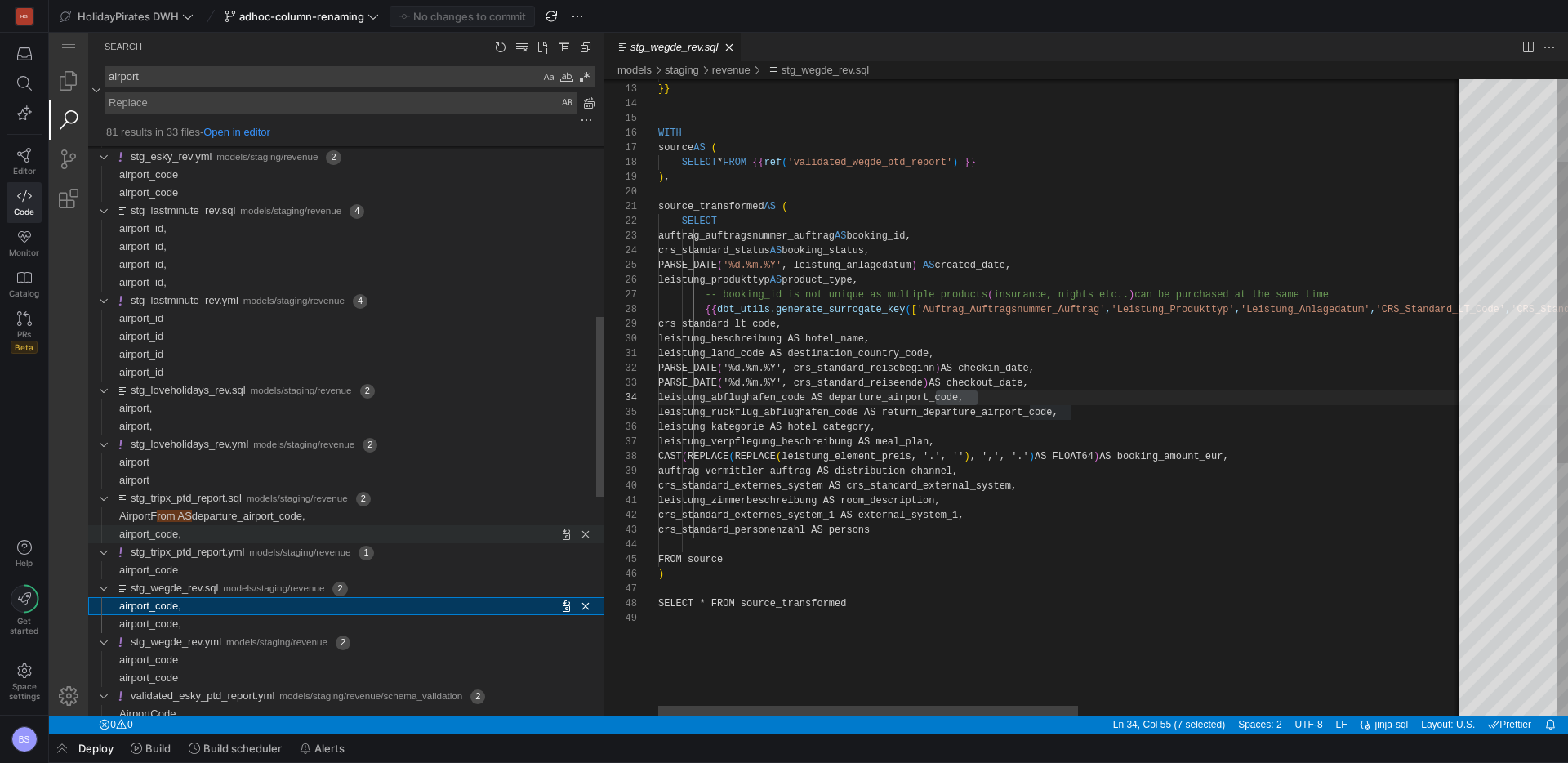
scroll to position [147, 318]
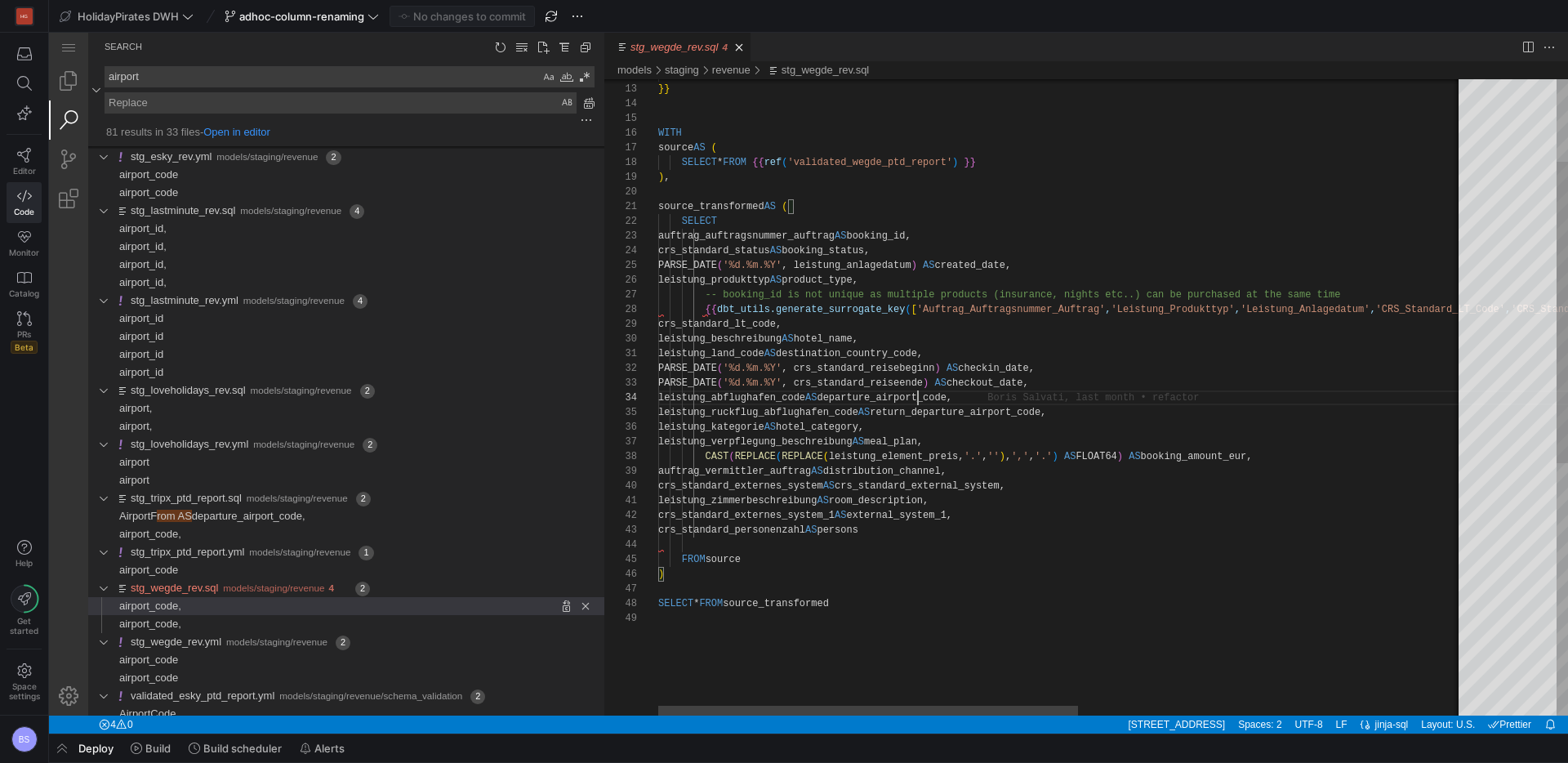
click at [917, 400] on div "12 13 14 15 16 17 18 19 20 21 22 23 24 25 26 27 28 29 30 31 32 33 34 35 36 37 3…" at bounding box center [1086, 397] width 964 height 637
type textarea "leistung_land_code AS destination_country_code, PARSE_DATE('%d.%m.%Y', crs_stan…"
click at [979, 416] on span "return_airport_code," at bounding box center [923, 412] width 118 height 11
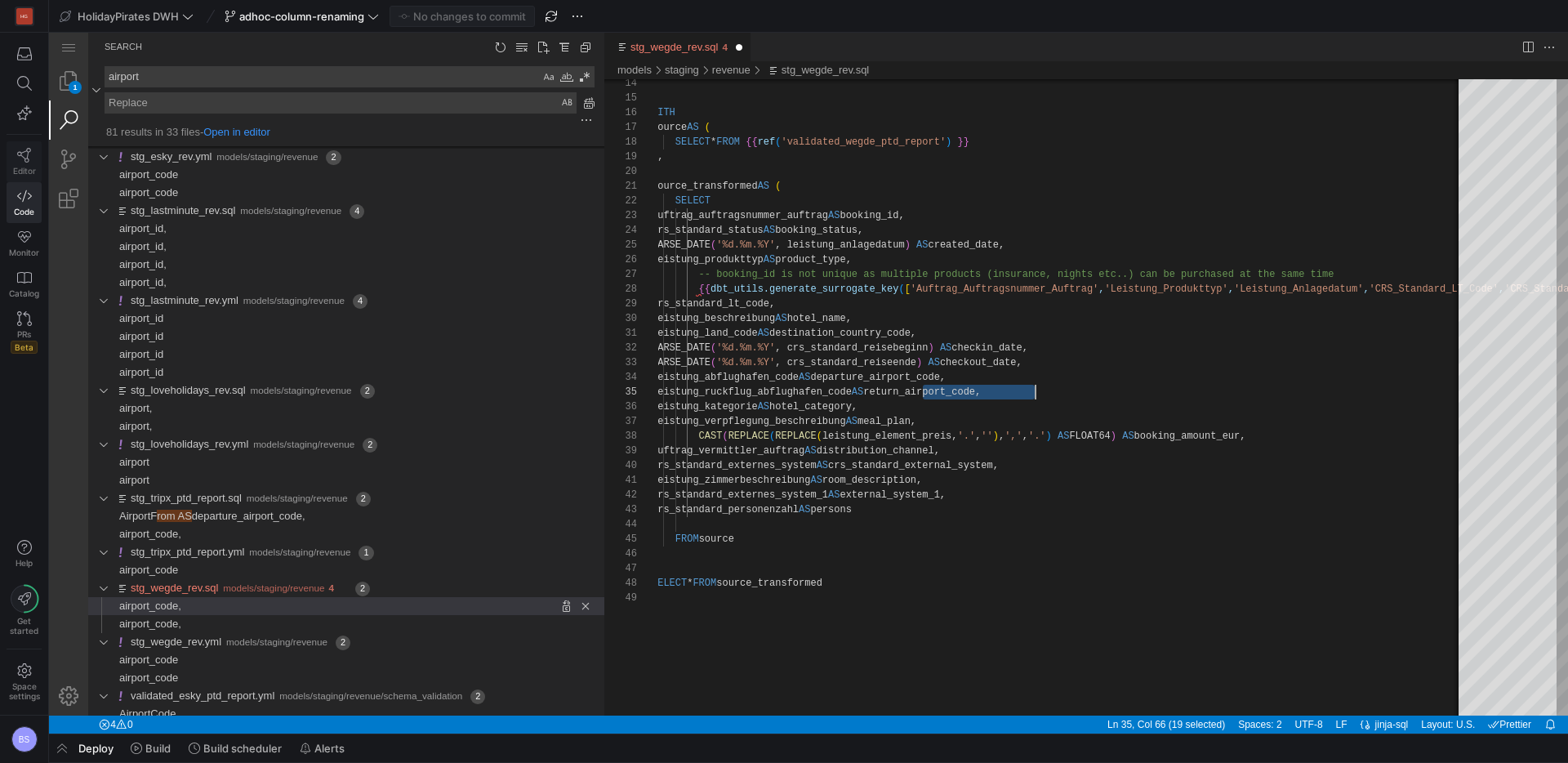
click at [27, 154] on icon at bounding box center [24, 155] width 14 height 14
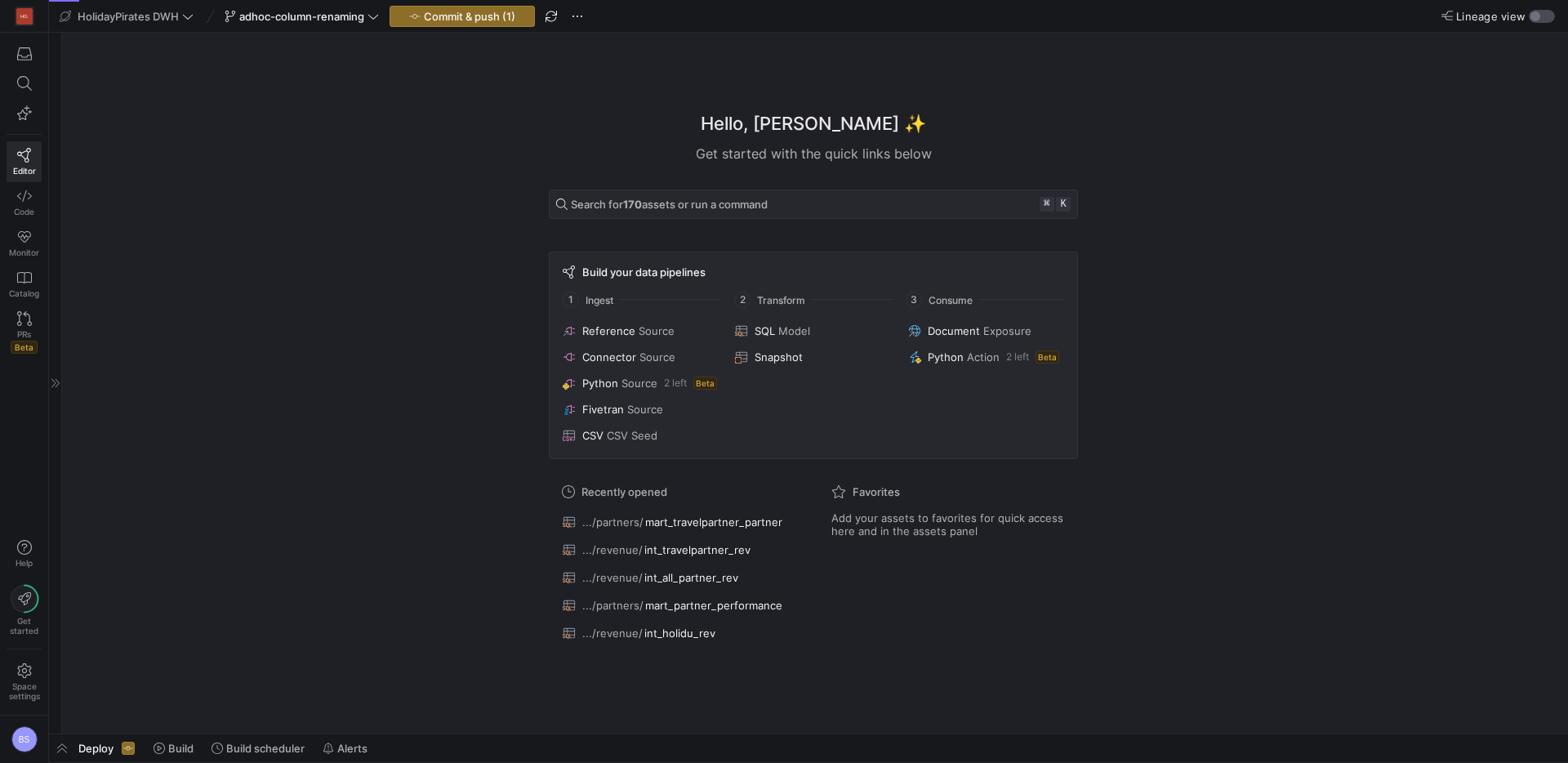
click at [1540, 16] on div "button" at bounding box center [1542, 16] width 27 height 13
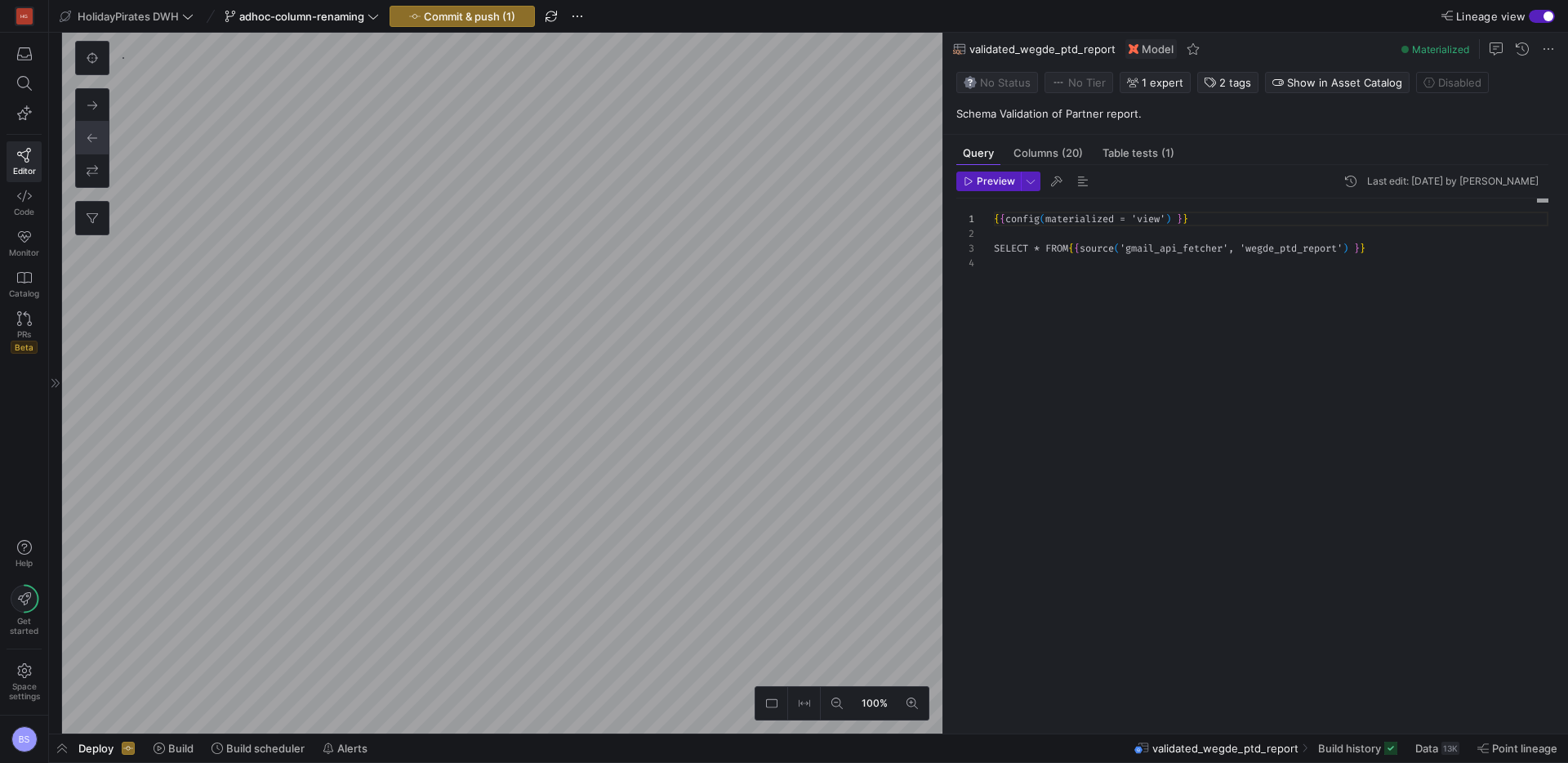
scroll to position [44, 0]
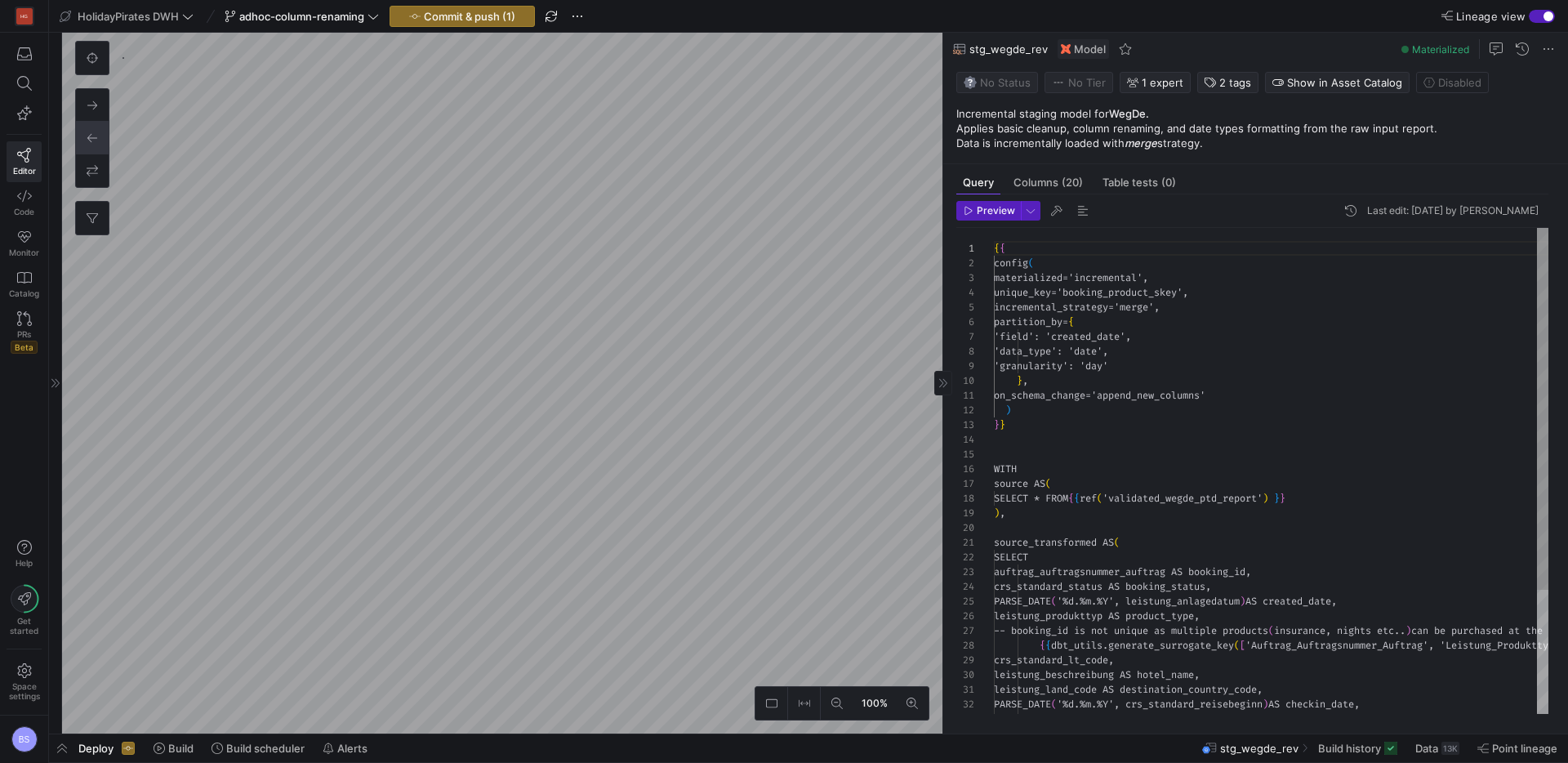
scroll to position [147, 0]
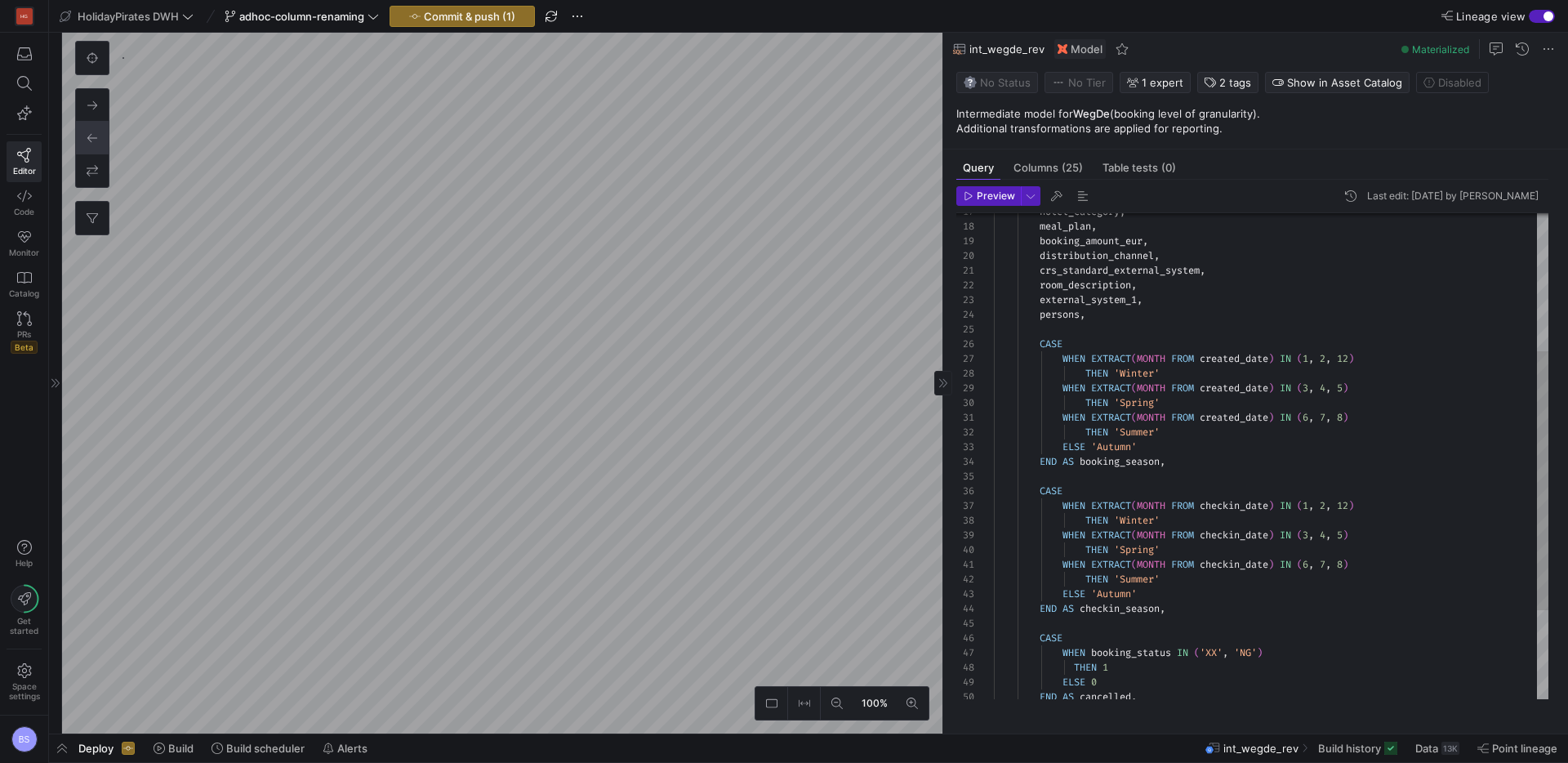
scroll to position [59, 194]
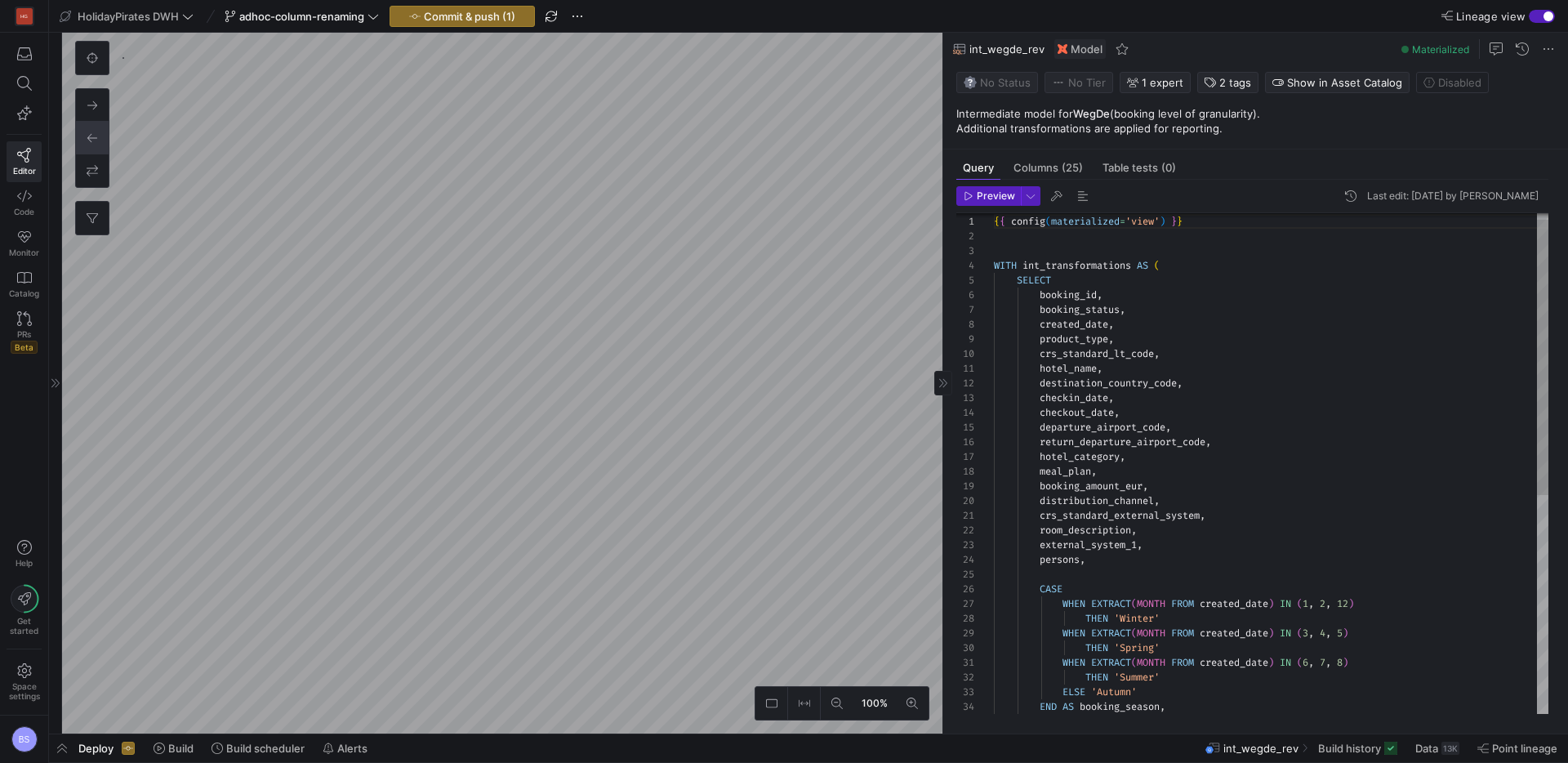
click at [1126, 439] on div "hotel_category , meal_plan , booking_amount_eur , distribution_channel , crs_st…" at bounding box center [1272, 656] width 555 height 910
click at [1141, 444] on div "hotel_category , meal_plan , booking_amount_eur , distribution_channel , crs_st…" at bounding box center [1272, 656] width 555 height 910
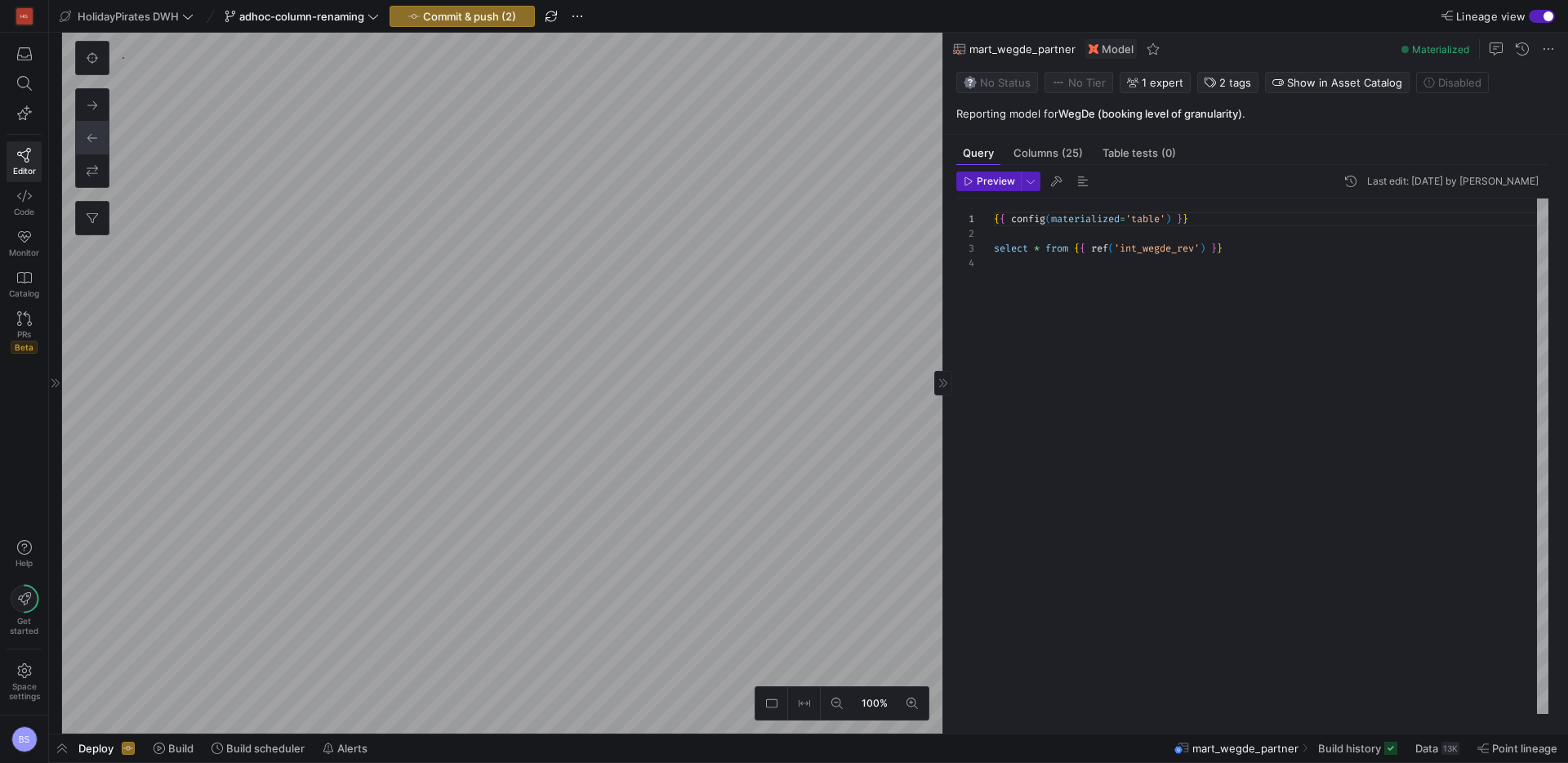
type textarea "{{ config( materialized='incremental', unique_key='booking_product_skey', incre…"
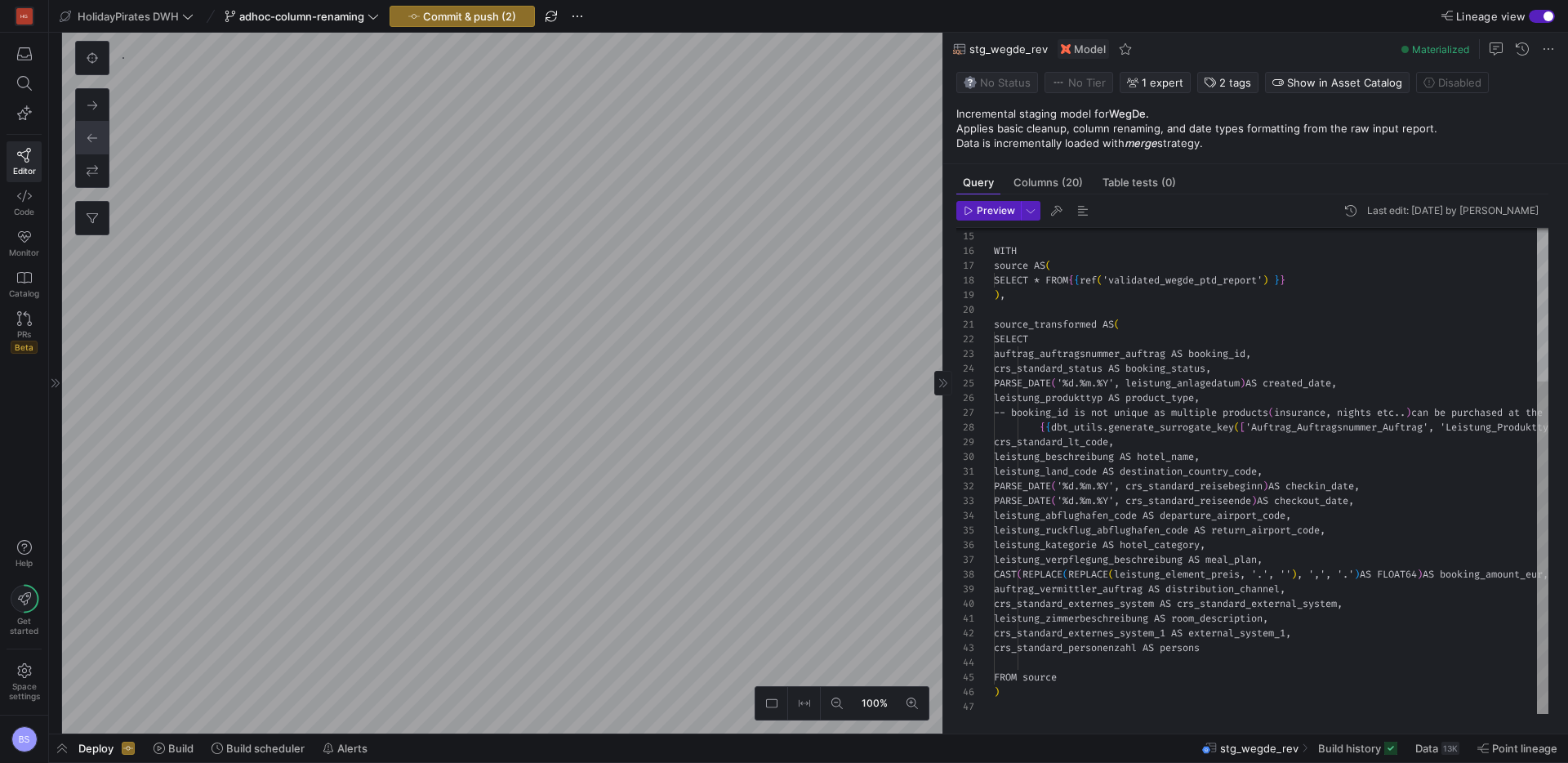
scroll to position [724, 0]
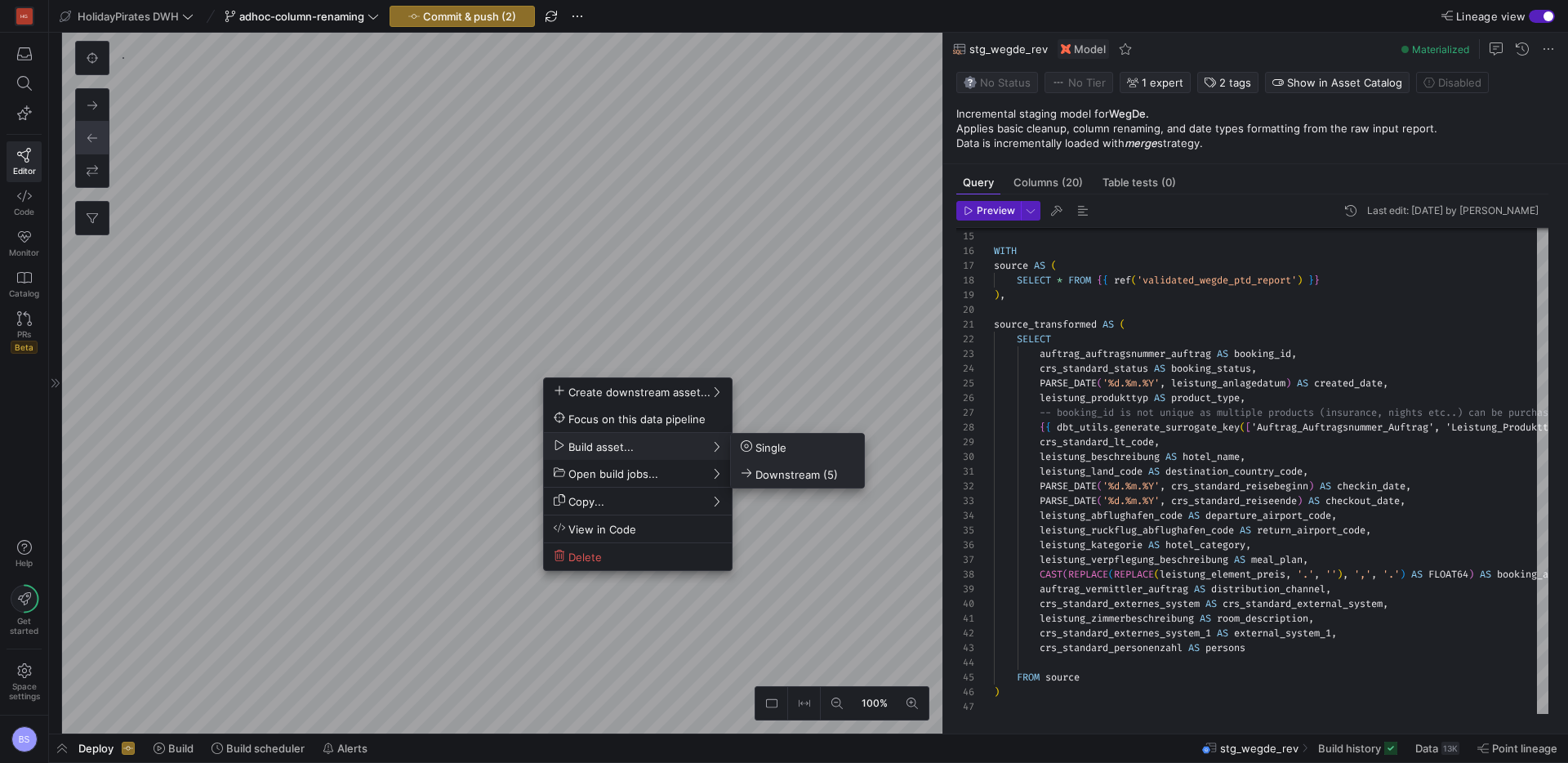
click at [766, 468] on span "Downstream (5)" at bounding box center [790, 474] width 97 height 14
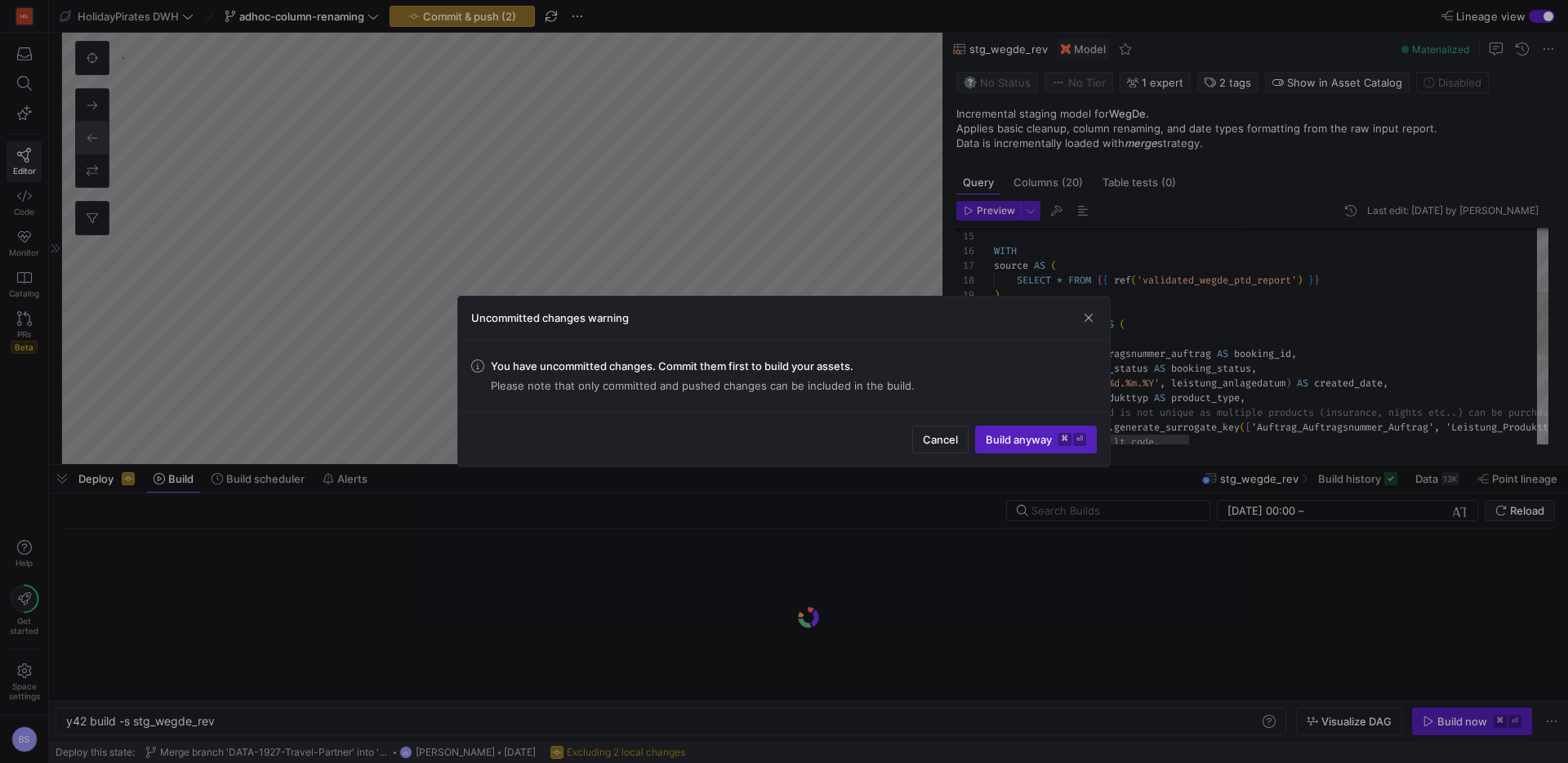
scroll to position [0, 148]
drag, startPoint x: 1003, startPoint y: 439, endPoint x: 995, endPoint y: 434, distance: 9.4
click at [1003, 435] on span "Build anyway ⌘ ⏎" at bounding box center [1037, 440] width 101 height 13
